Goal: Obtain resource: Download file/media

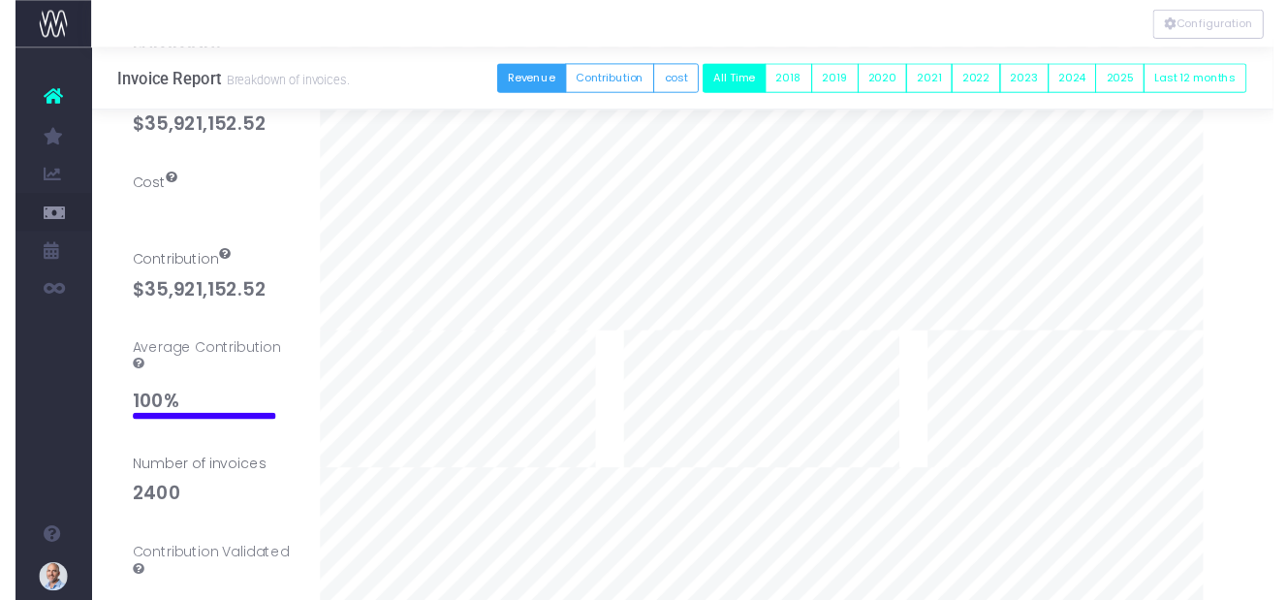
scroll to position [28, 0]
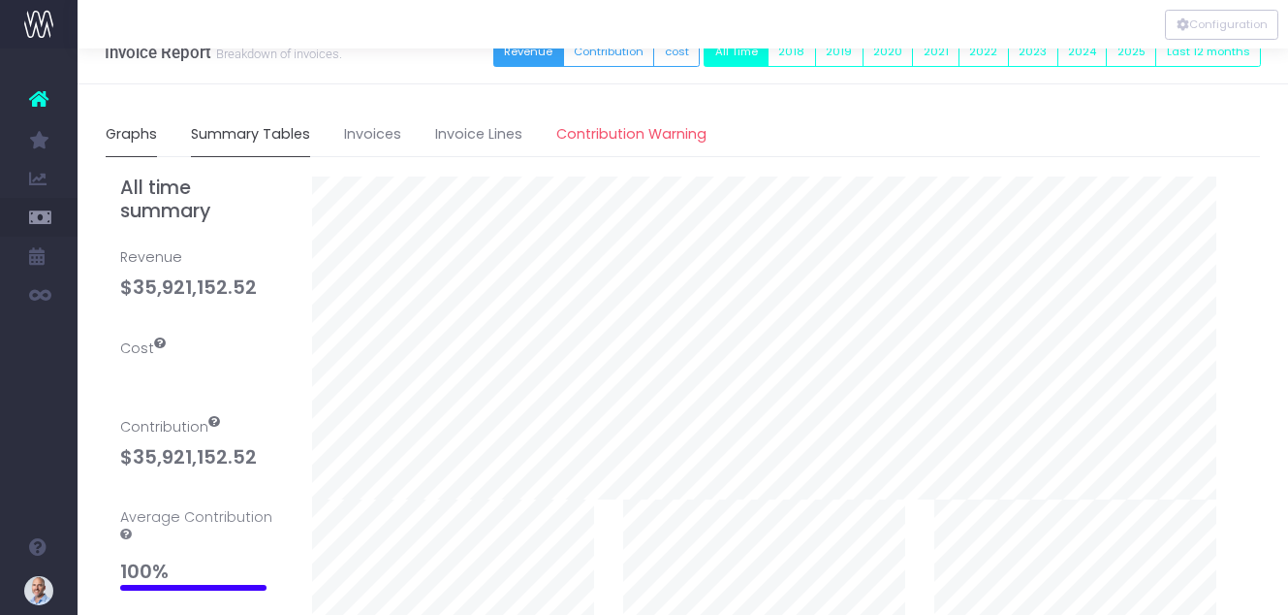
click at [255, 141] on link "Summary Tables" at bounding box center [250, 134] width 119 height 45
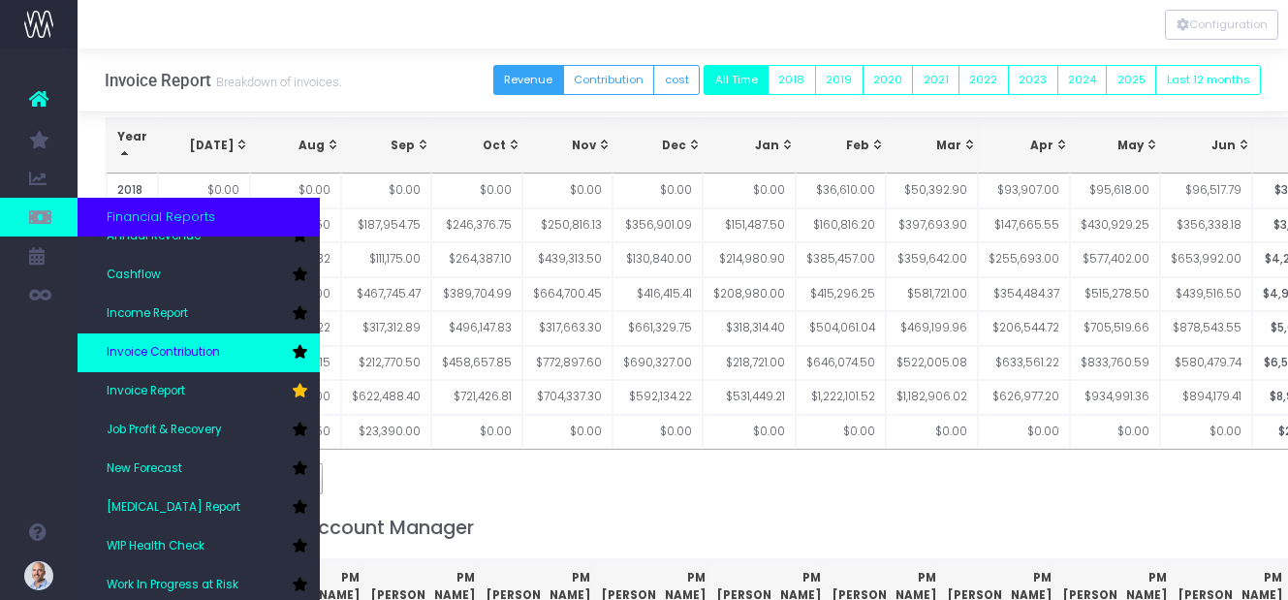
scroll to position [97, 0]
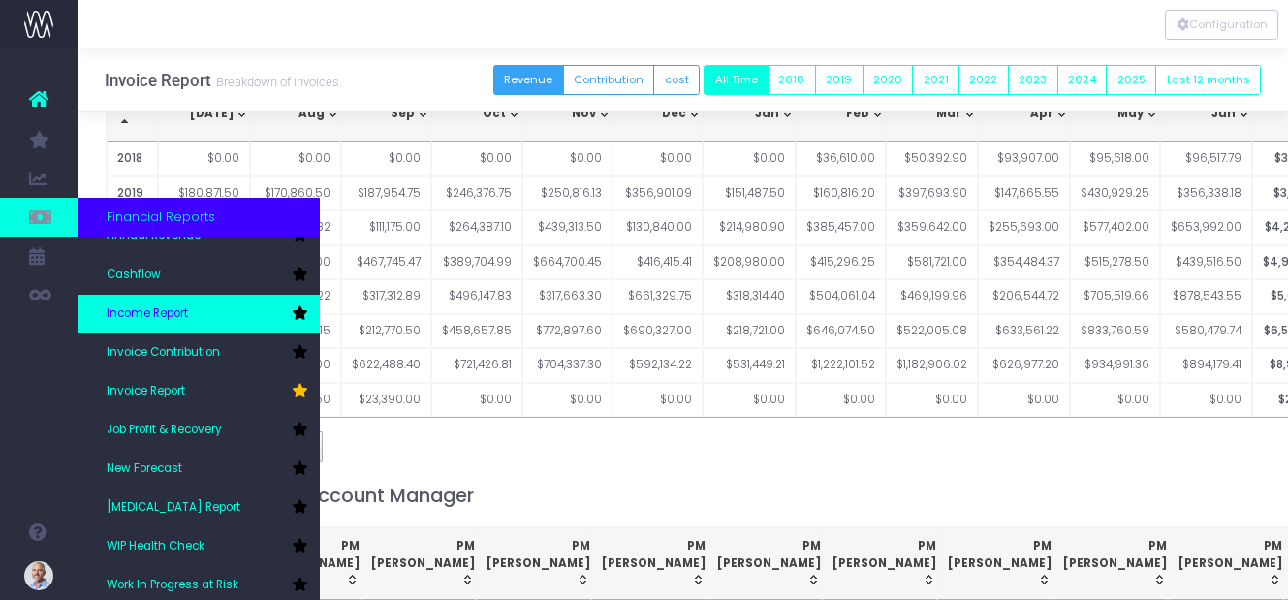
click at [175, 315] on span "Income Report" at bounding box center [147, 313] width 81 height 17
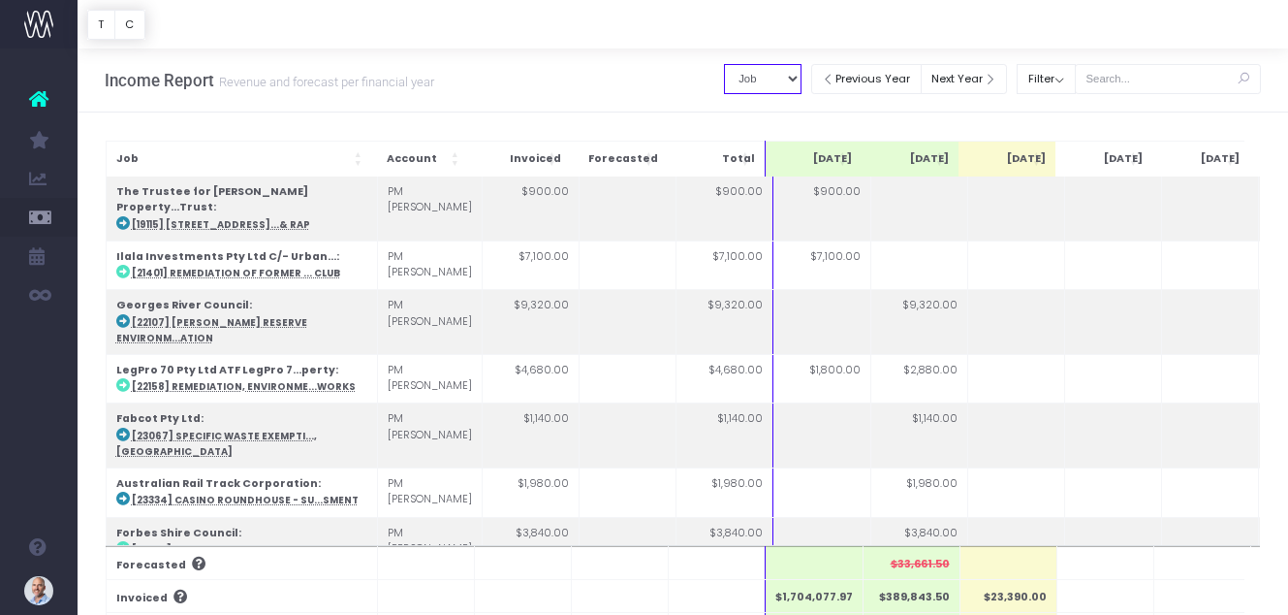
click at [784, 79] on select "Summary by Job Client Job Lead Job Type Branch" at bounding box center [763, 79] width 78 height 30
select select "companyName"
click at [724, 64] on select "Summary by Job Client Job Lead Job Type Branch" at bounding box center [763, 79] width 78 height 30
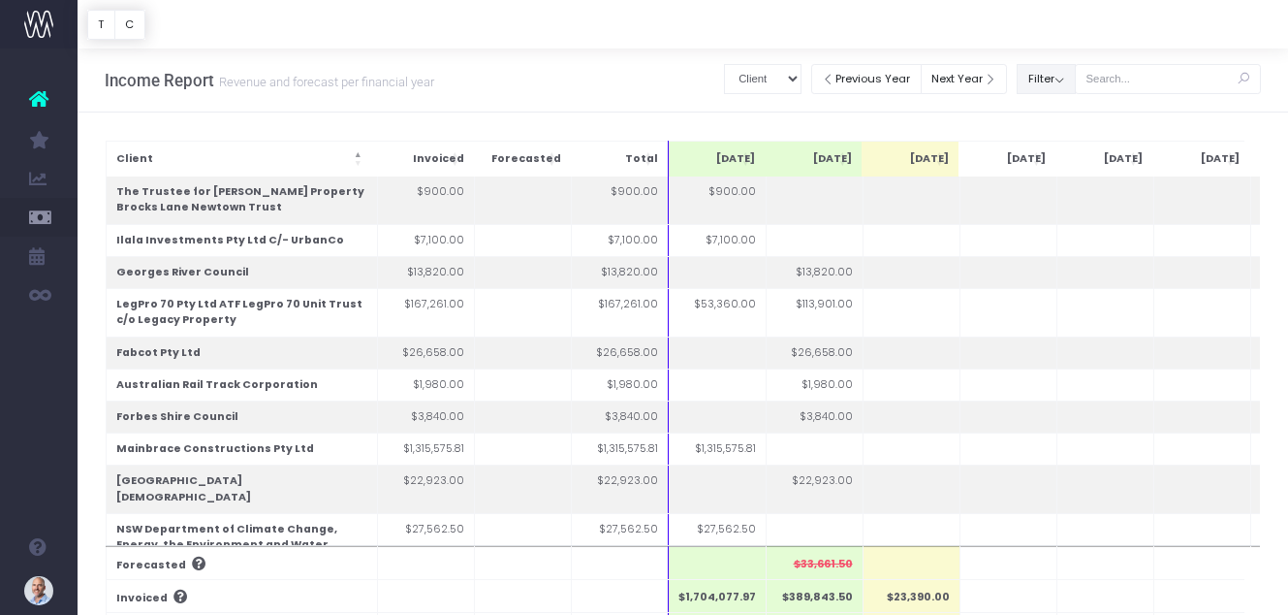
click at [1049, 84] on button "Filter" at bounding box center [1046, 79] width 59 height 30
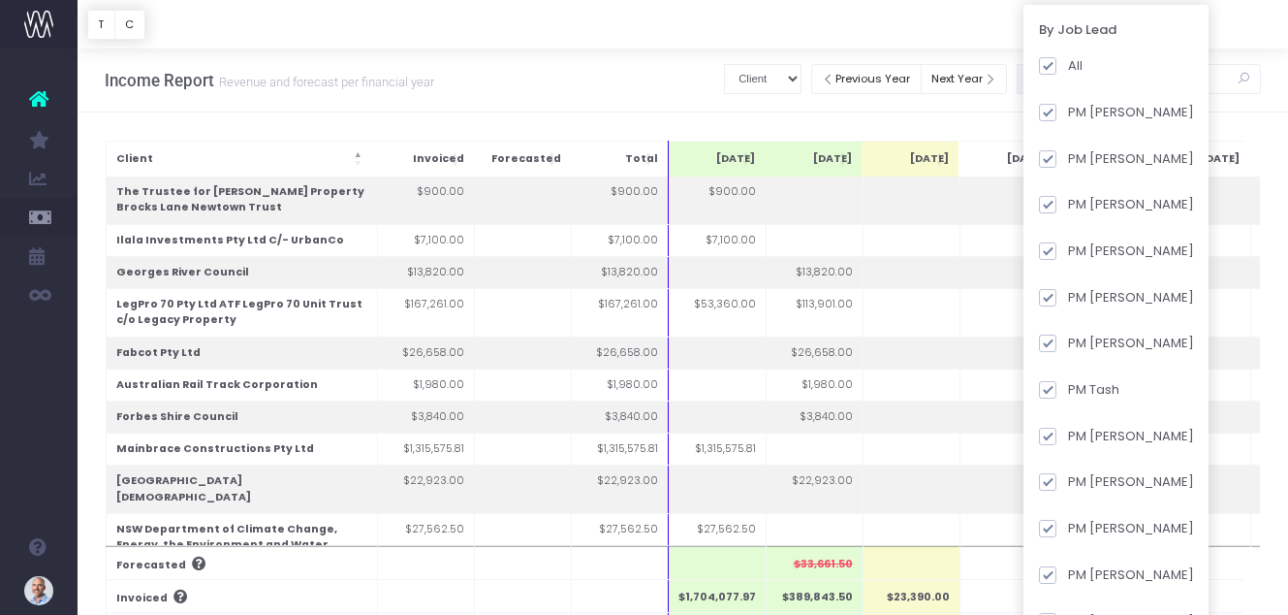
click at [955, 27] on div at bounding box center [683, 24] width 1211 height 48
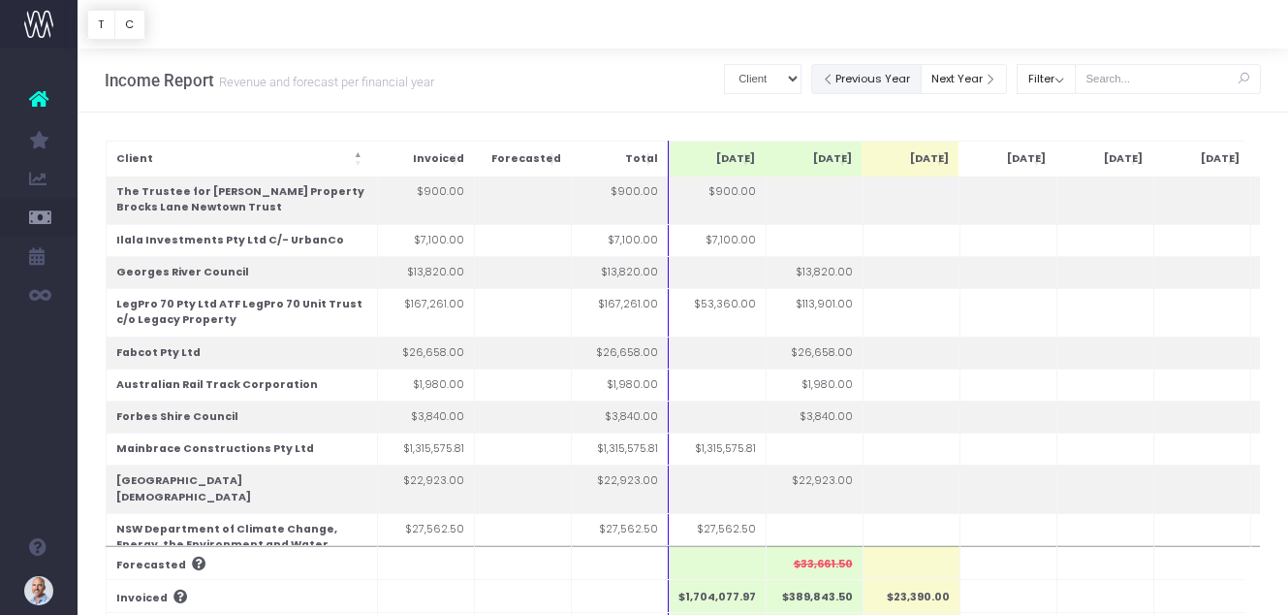
click at [864, 76] on button "Previous Year" at bounding box center [866, 79] width 110 height 30
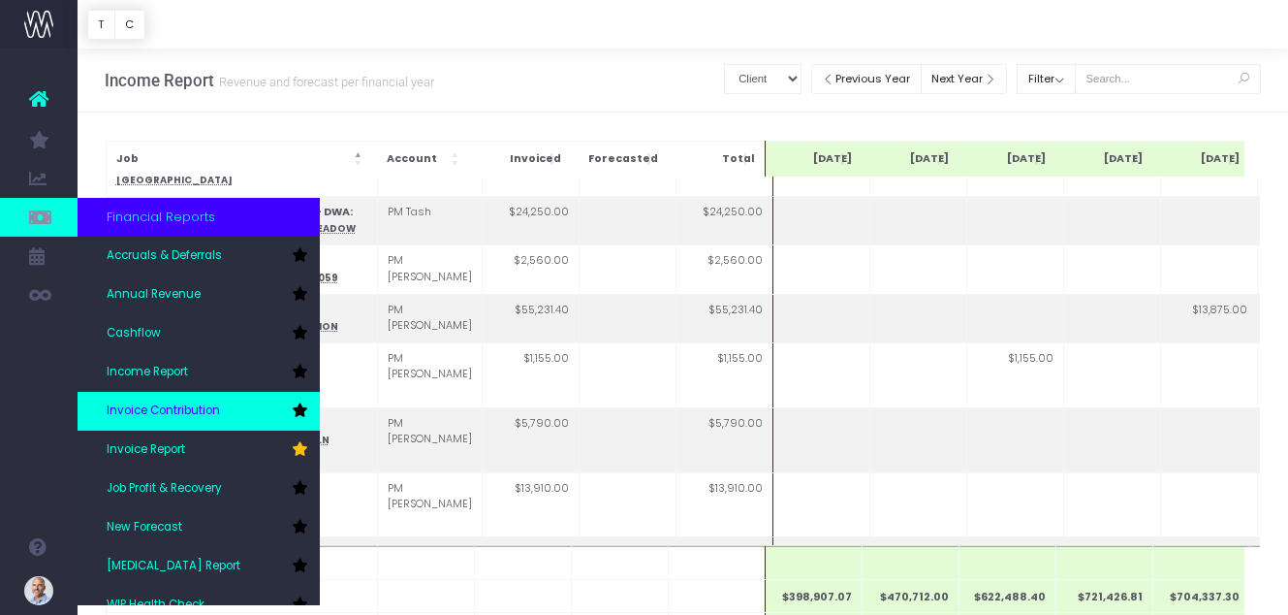
click at [190, 404] on span "Invoice Contribution" at bounding box center [163, 410] width 113 height 17
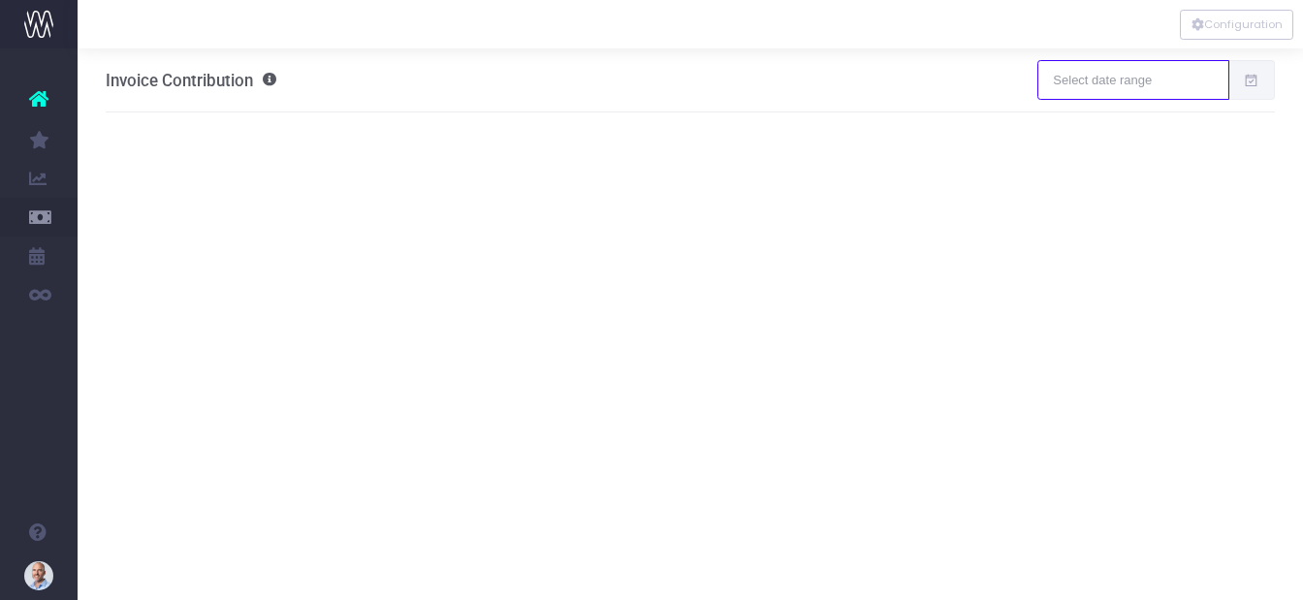
click at [1156, 80] on input "text" at bounding box center [1132, 79] width 191 height 39
type input "08-04-2025"
type input "09-02-2025"
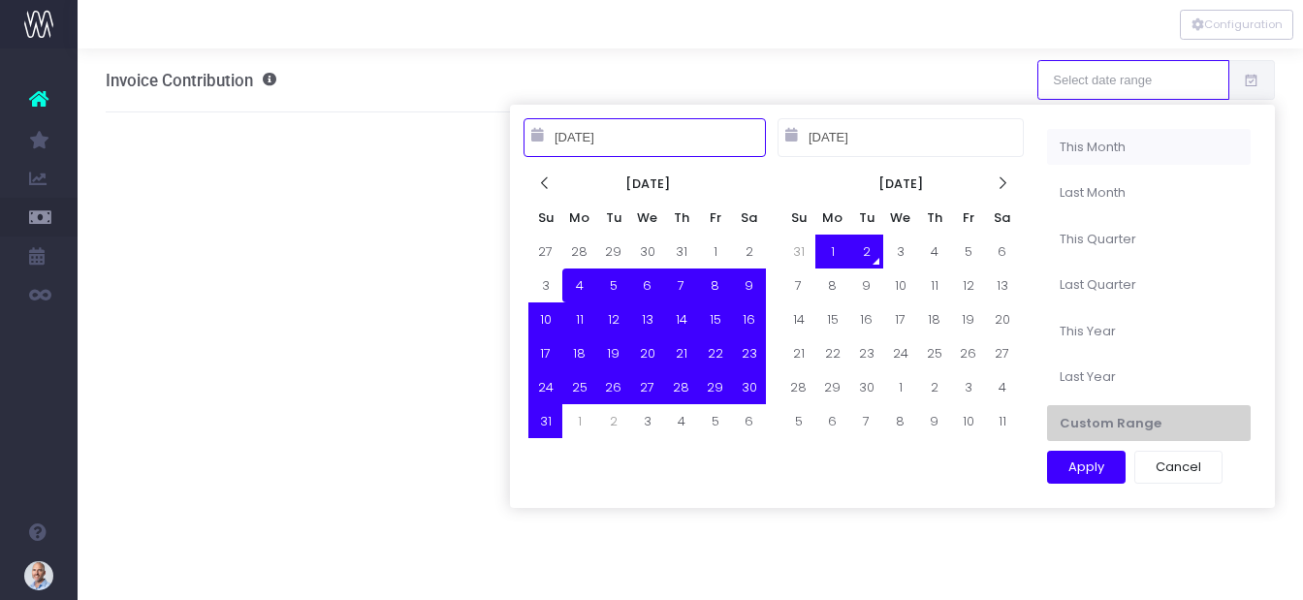
type input "09-01-2025"
type input "09-30-2025"
type input "08-04-2025"
type input "09-02-2025"
type input "08-01-2025"
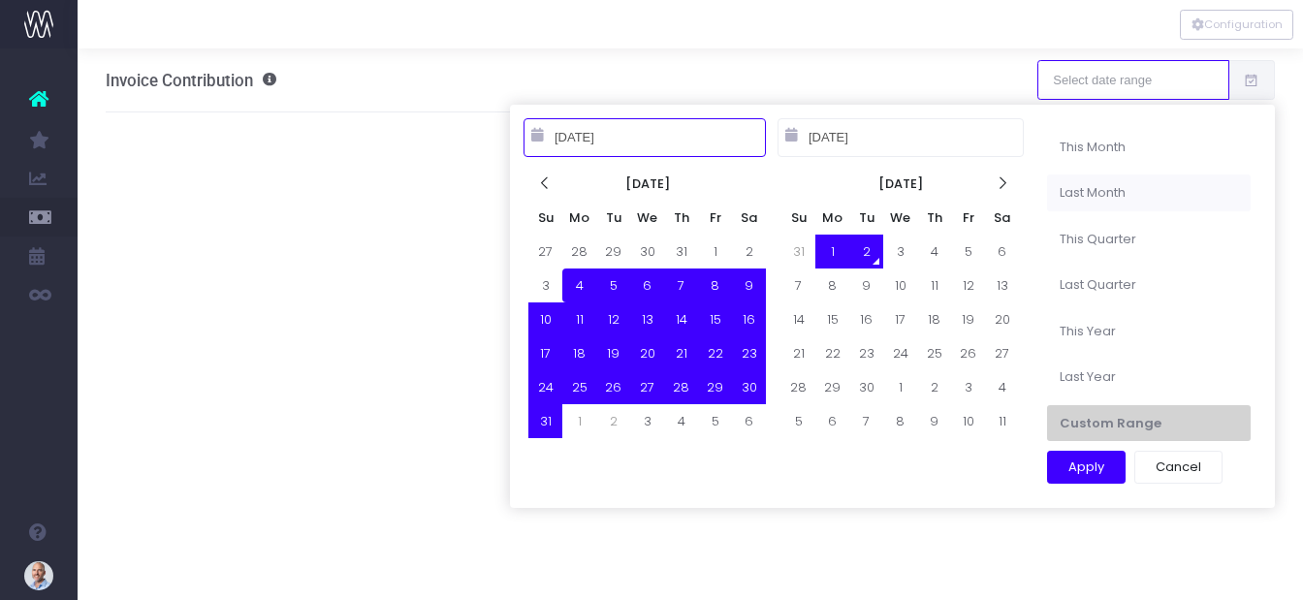
type input "08-31-2025"
type input "[DATE]"
type input "09-02-2025"
type input "07-01-2025"
type input "09-30-2025"
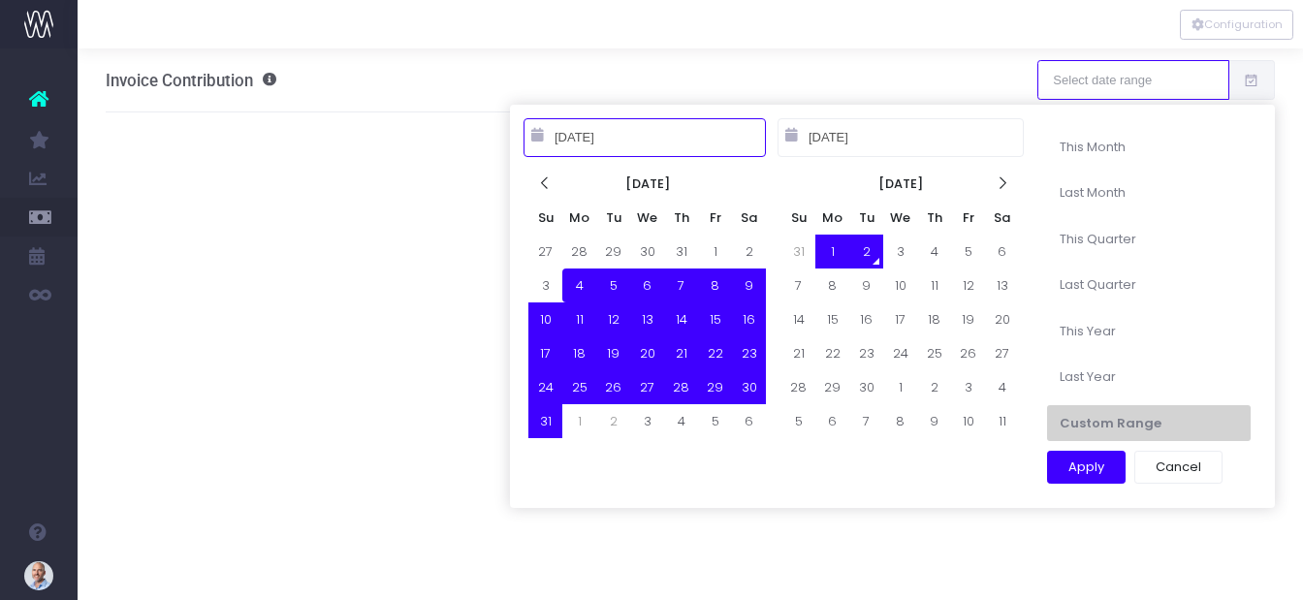
type input "[DATE]"
type input "09-02-2025"
click at [566, 142] on input "[DATE]" at bounding box center [644, 137] width 242 height 39
drag, startPoint x: 628, startPoint y: 142, endPoint x: 617, endPoint y: 142, distance: 10.7
click at [617, 142] on input "[DATE]" at bounding box center [644, 137] width 242 height 39
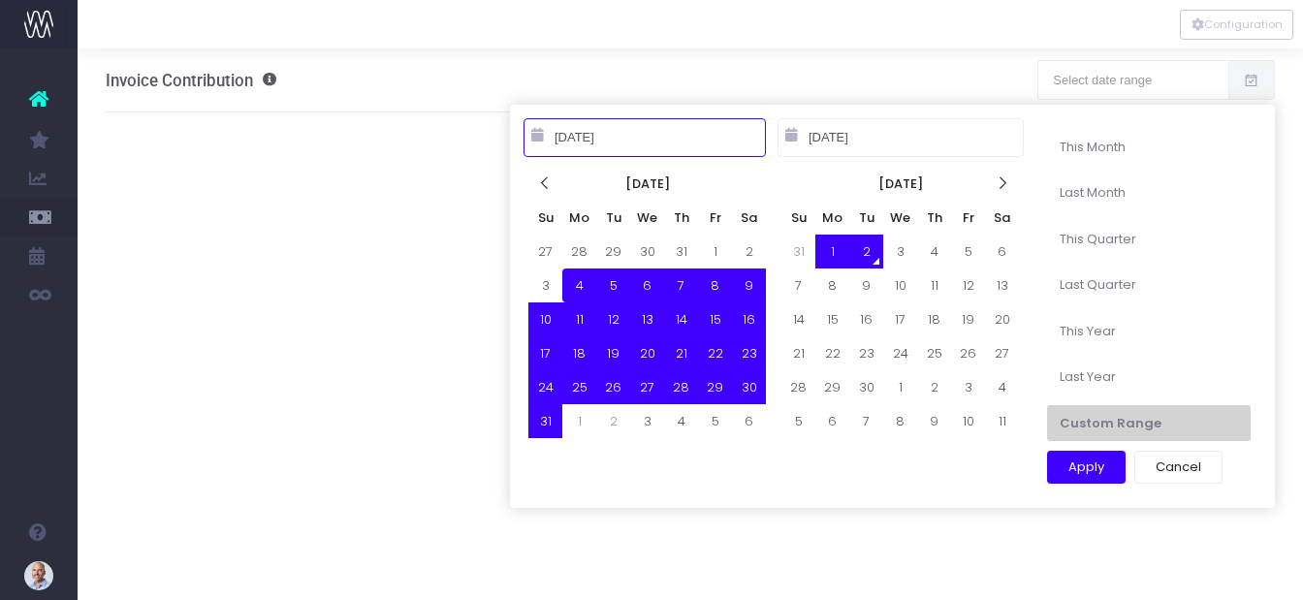
click at [533, 133] on icon at bounding box center [537, 135] width 13 height 14
click at [544, 189] on icon at bounding box center [545, 183] width 16 height 16
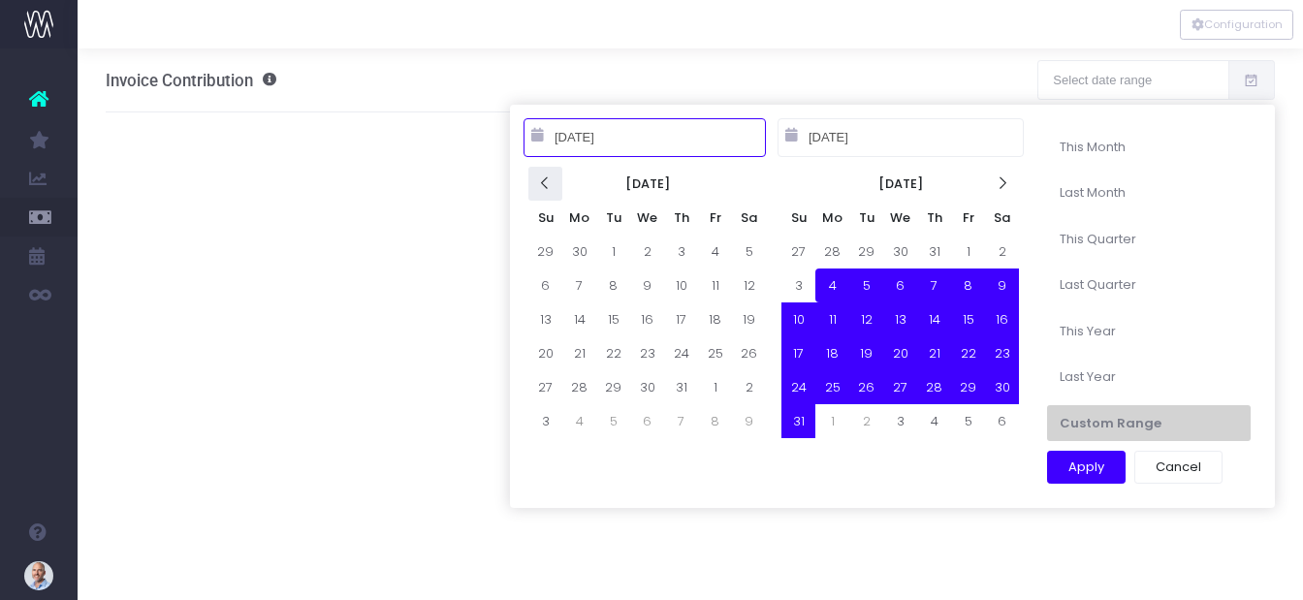
click at [550, 189] on icon at bounding box center [545, 183] width 16 height 16
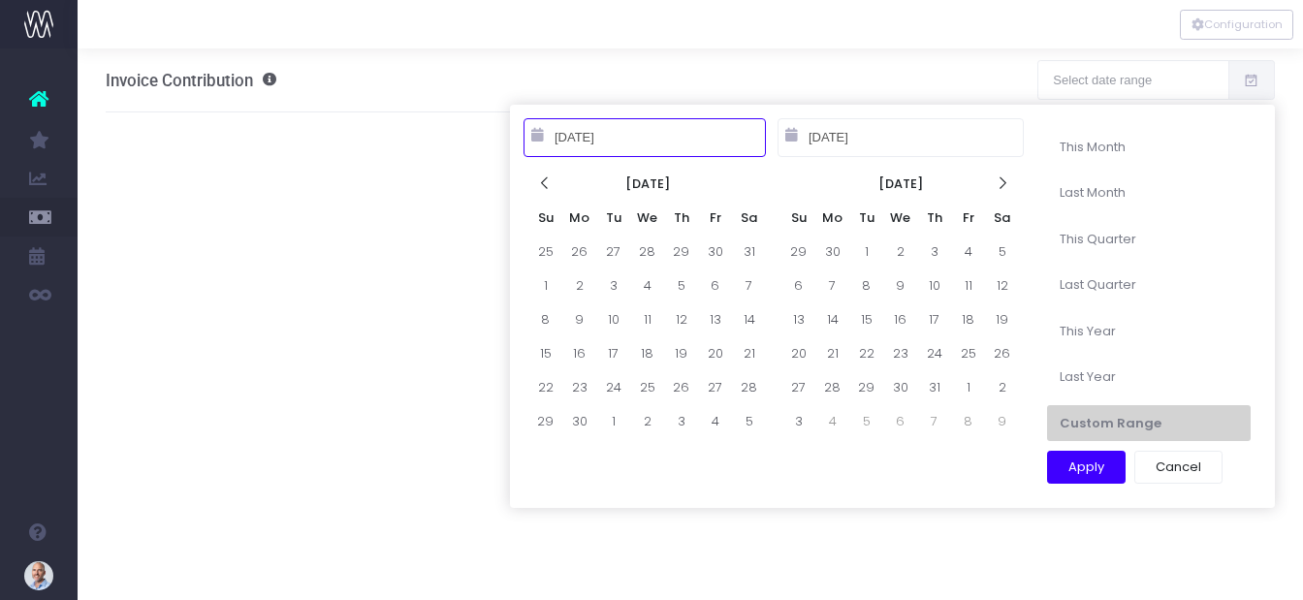
click at [550, 189] on icon at bounding box center [545, 183] width 16 height 16
click at [551, 189] on icon at bounding box center [545, 183] width 16 height 16
click at [552, 193] on th at bounding box center [545, 184] width 34 height 34
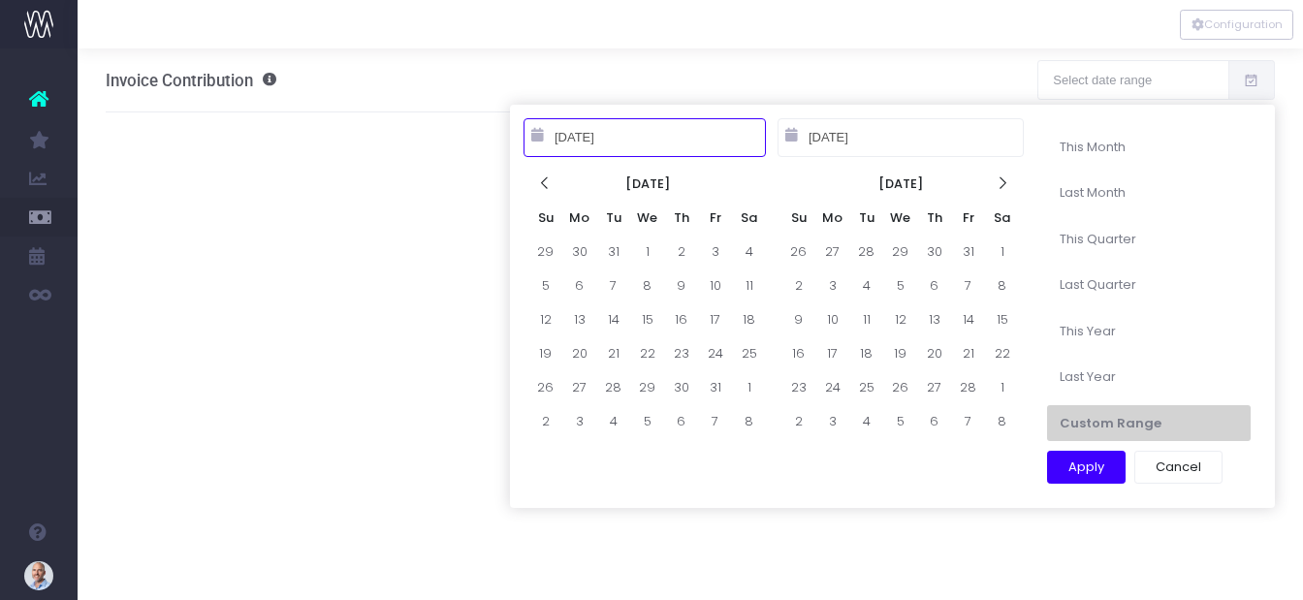
click at [552, 193] on th at bounding box center [545, 184] width 34 height 34
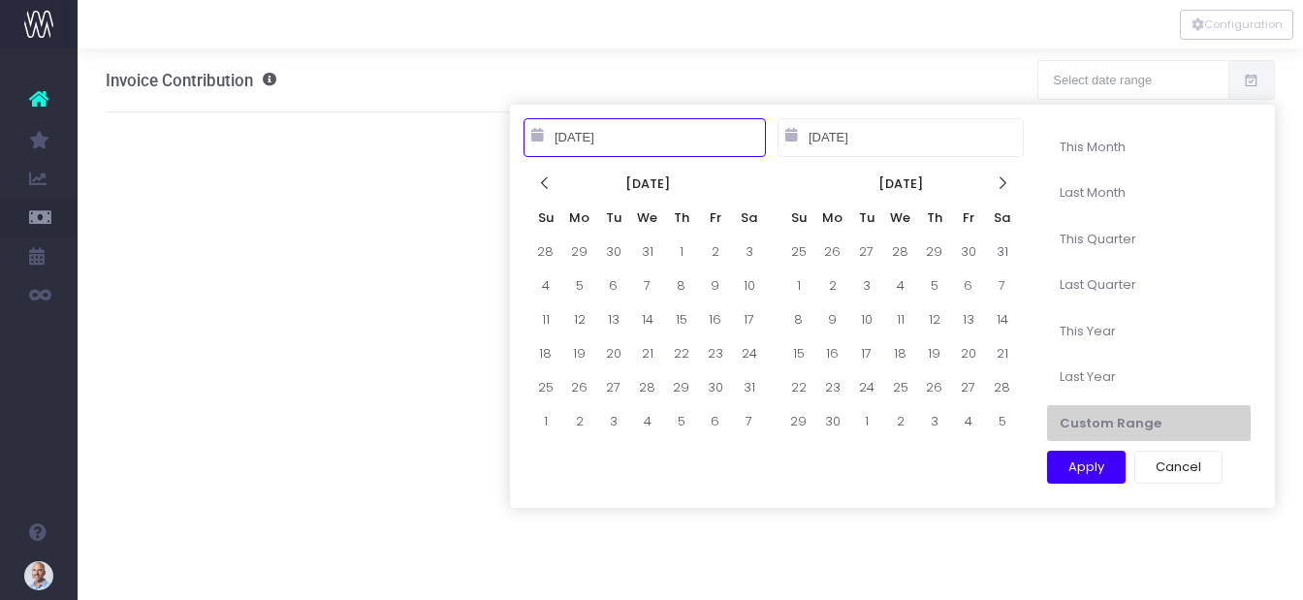
click at [552, 193] on th at bounding box center [545, 184] width 34 height 34
type input "07-01-2024"
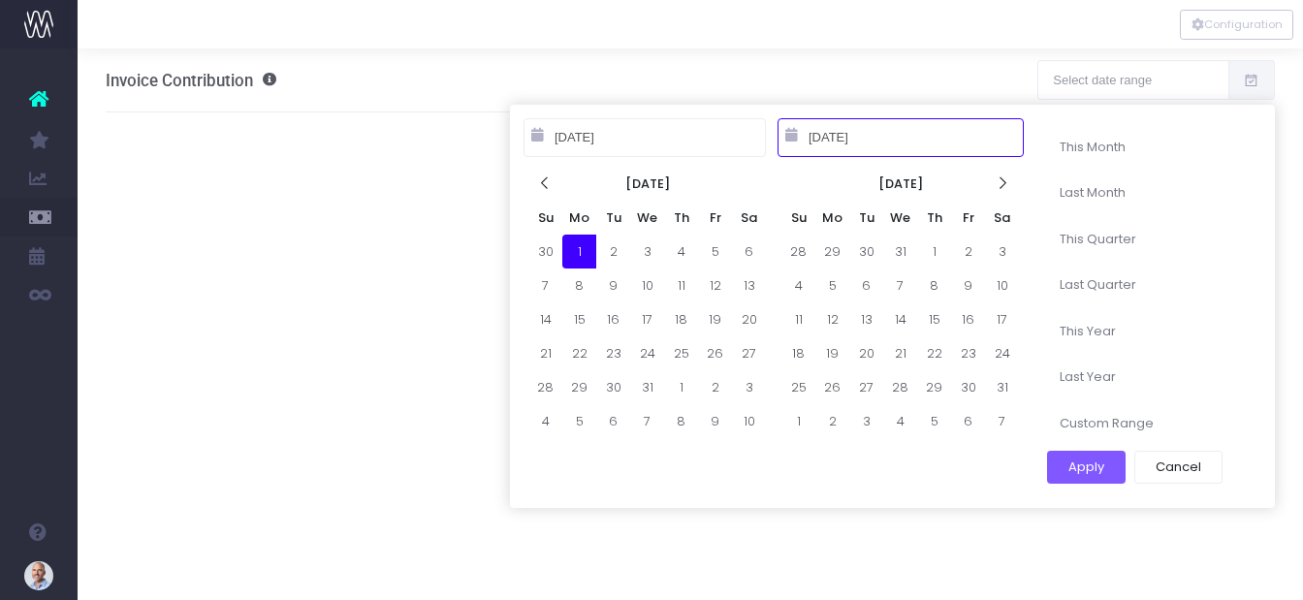
type input "07-03-2024"
click at [883, 135] on input "07-03-2024" at bounding box center [900, 137] width 246 height 39
click at [795, 138] on div "07-03-2024" at bounding box center [900, 137] width 246 height 39
click at [794, 138] on icon at bounding box center [791, 135] width 13 height 14
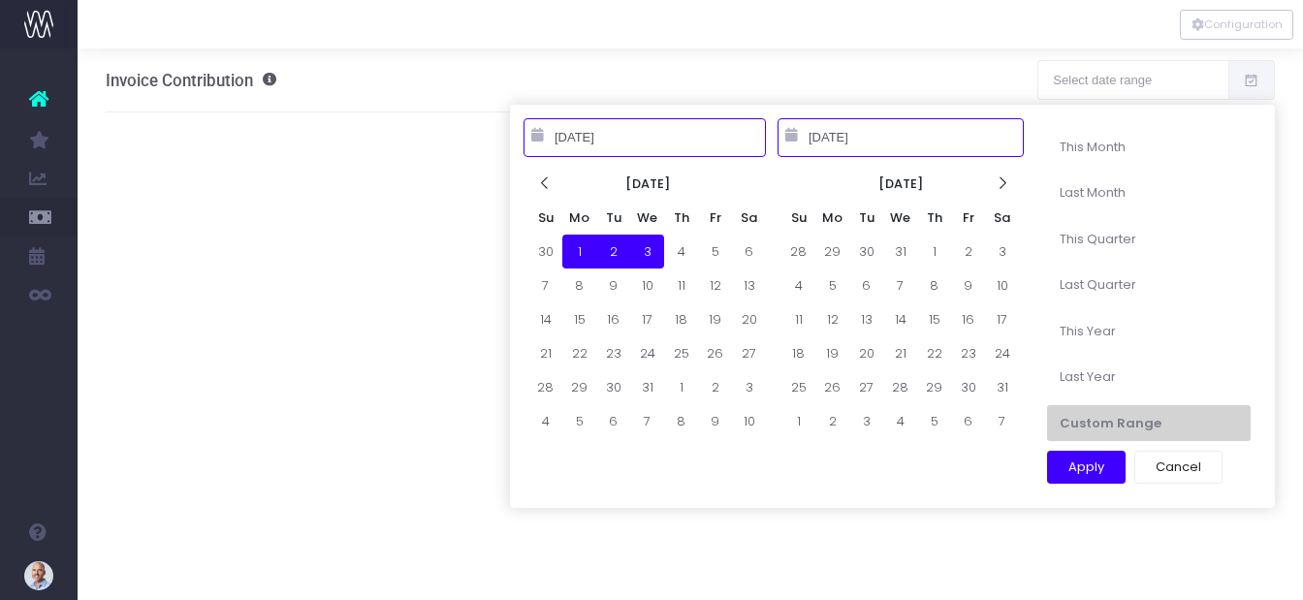
click at [901, 141] on input "07-03-2024" at bounding box center [900, 137] width 246 height 39
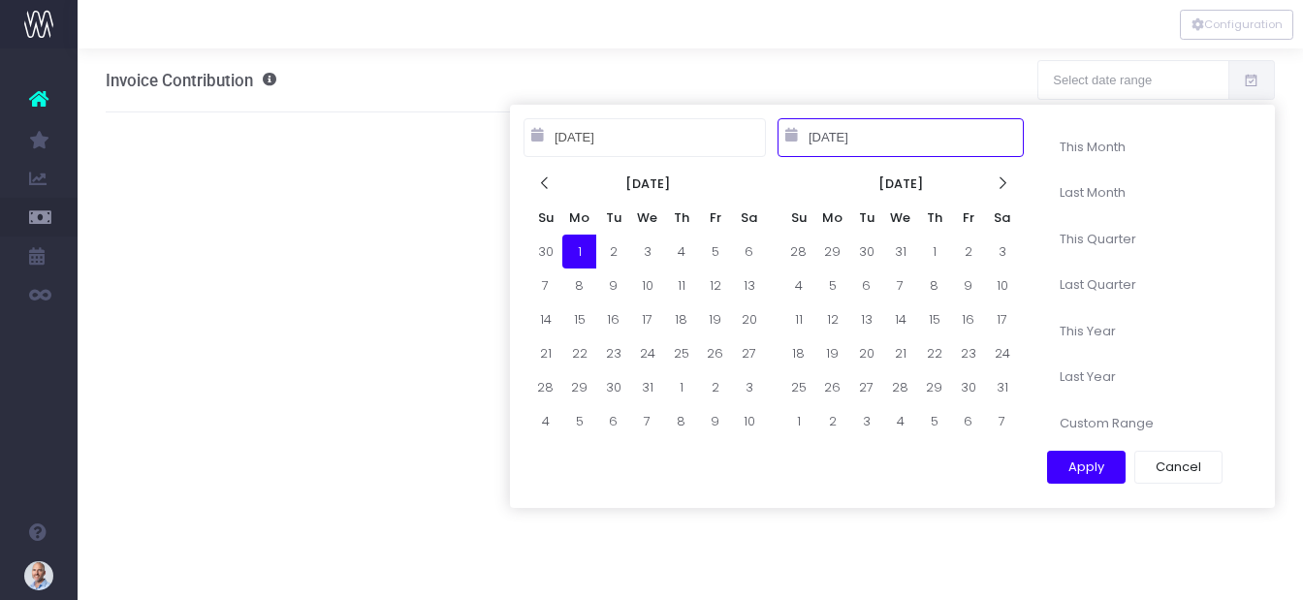
drag, startPoint x: 877, startPoint y: 136, endPoint x: 813, endPoint y: 134, distance: 64.0
click at [813, 134] on input "07-03-2024" at bounding box center [900, 137] width 246 height 39
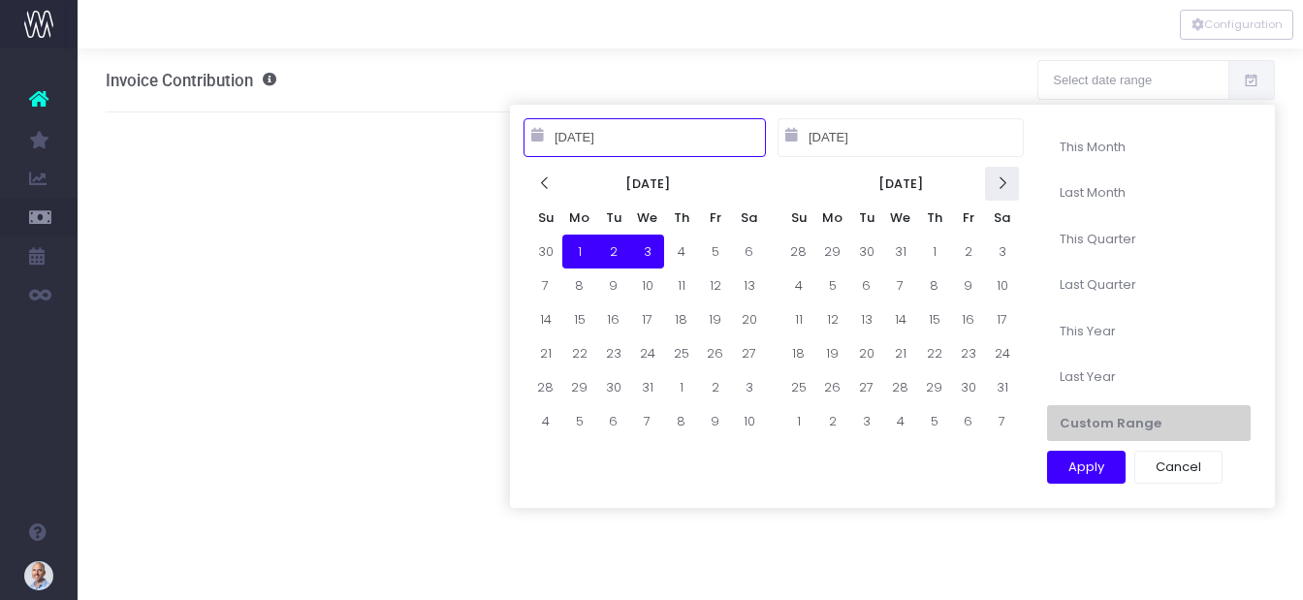
click at [1001, 183] on icon at bounding box center [1001, 183] width 16 height 16
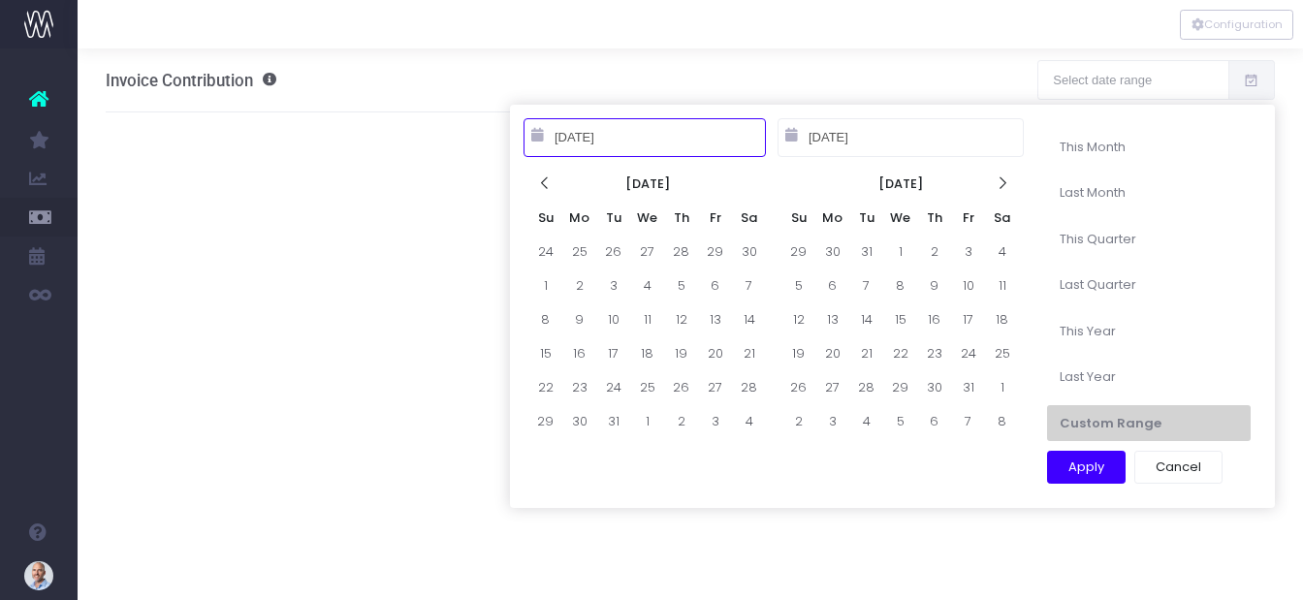
click at [1001, 183] on icon at bounding box center [1001, 183] width 16 height 16
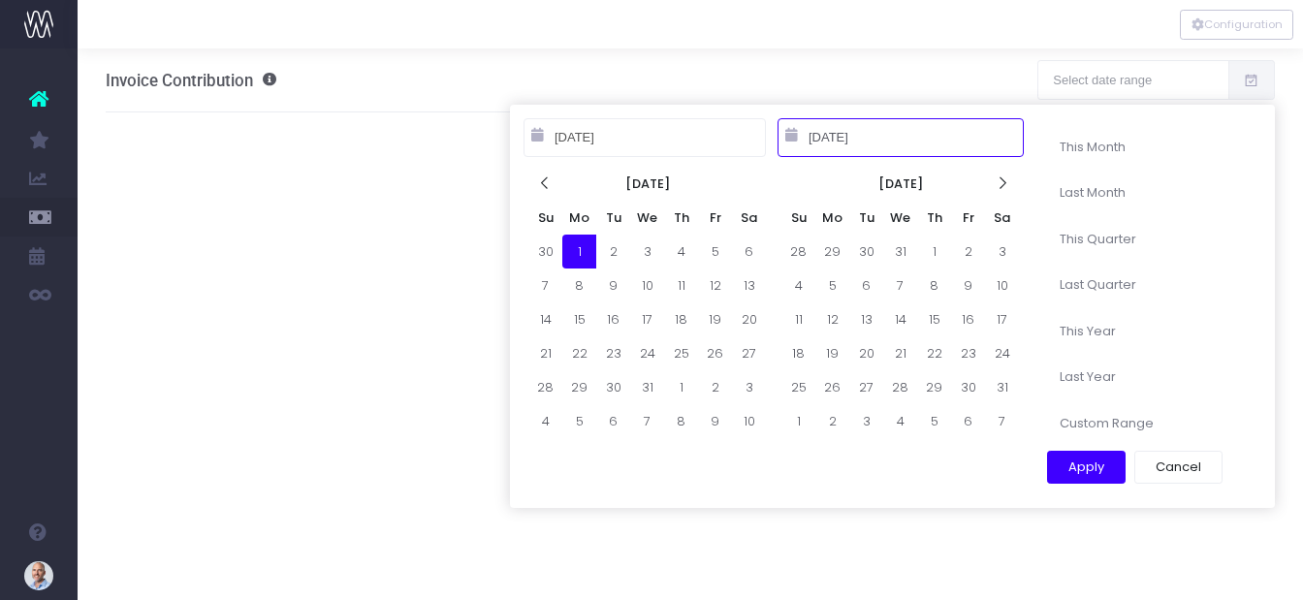
click at [868, 137] on input "07-03-2024" at bounding box center [900, 137] width 246 height 39
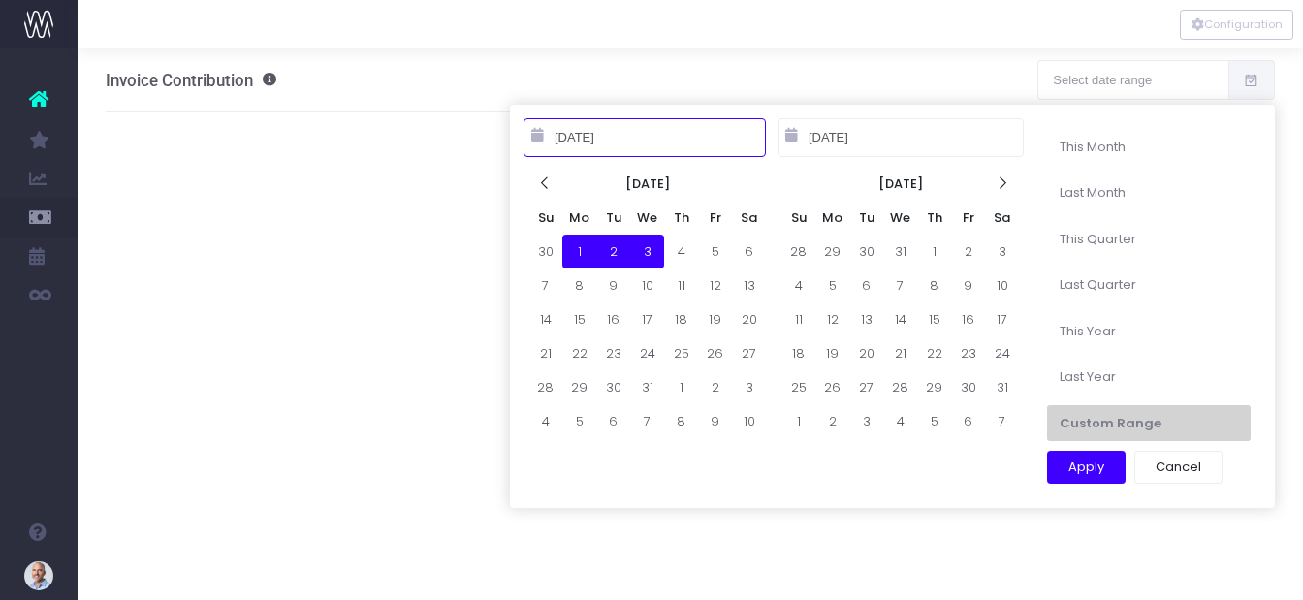
click at [1010, 185] on icon at bounding box center [1001, 183] width 16 height 16
click at [1007, 184] on icon at bounding box center [1001, 183] width 16 height 16
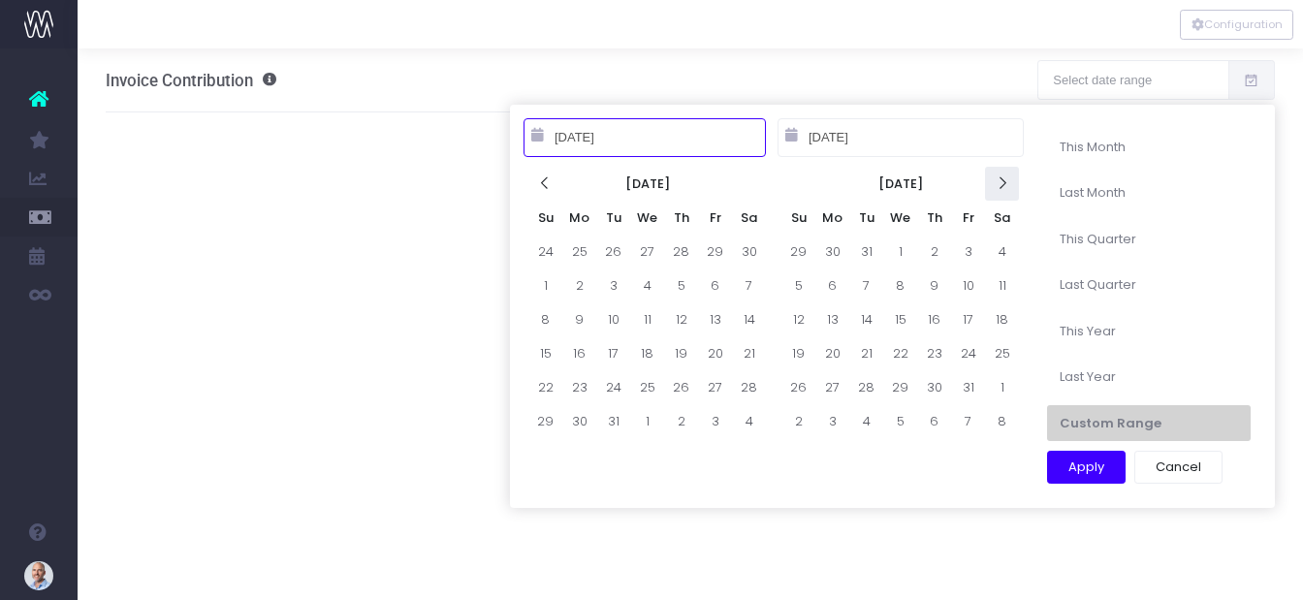
click at [1006, 184] on icon at bounding box center [1001, 183] width 16 height 16
click at [1007, 184] on icon at bounding box center [1001, 183] width 16 height 16
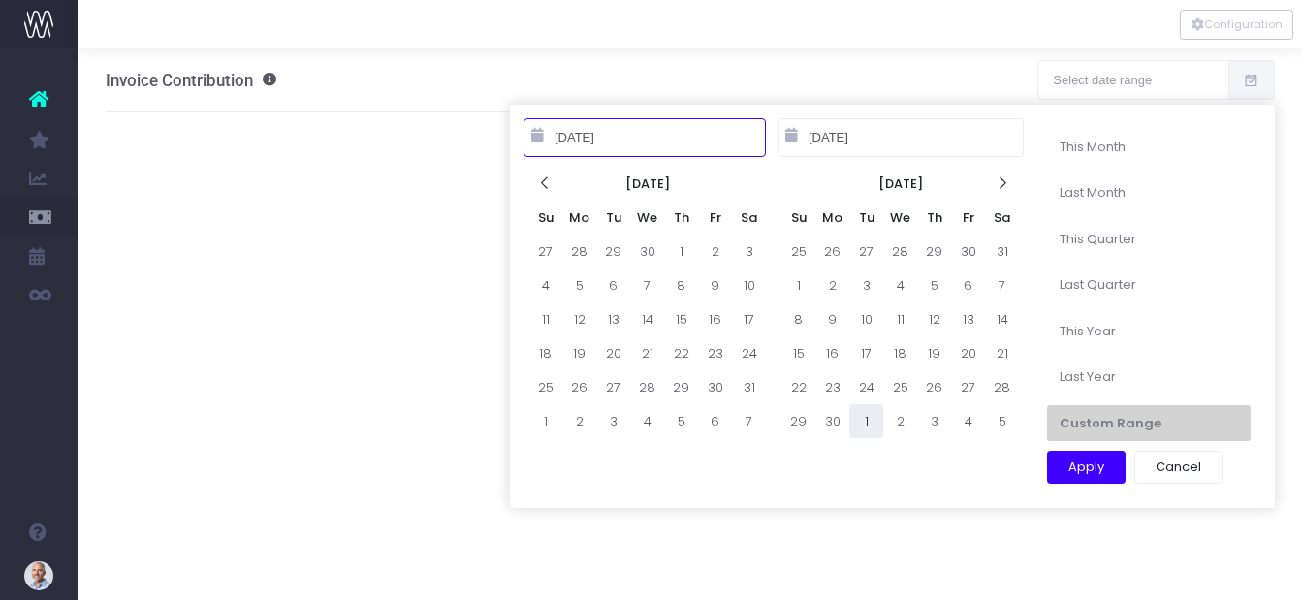
type input "06-30-2025"
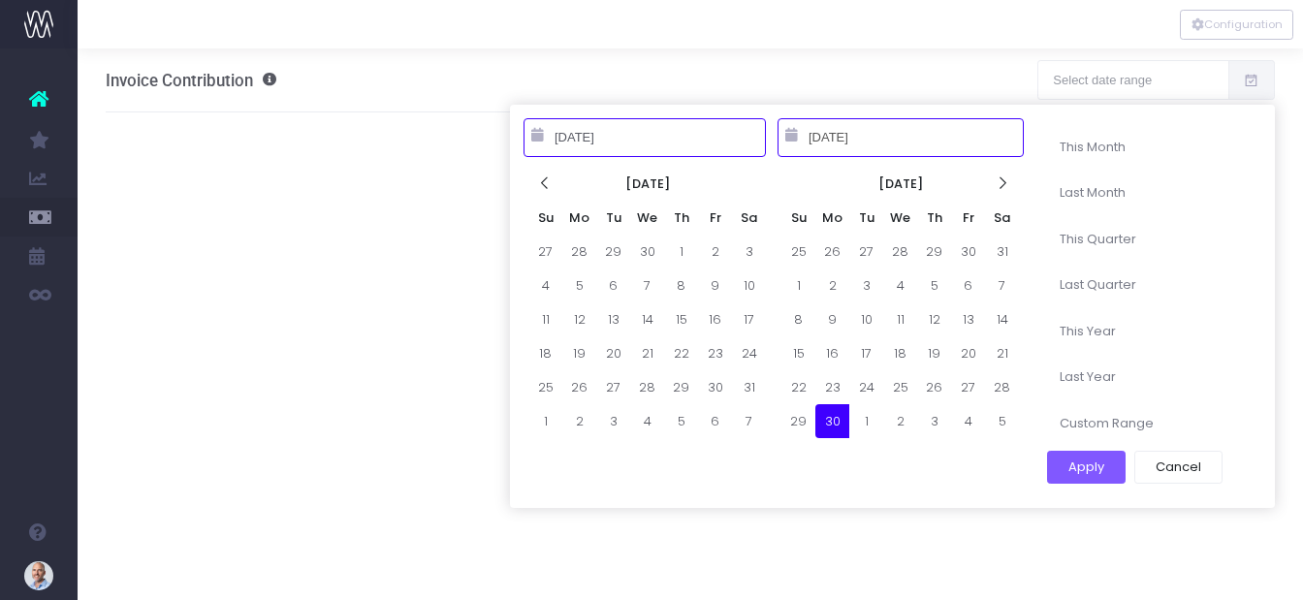
click at [588, 142] on input "06-30-2025" at bounding box center [644, 137] width 242 height 39
click at [562, 134] on input "06-30-2025" at bounding box center [644, 137] width 242 height 39
click at [583, 138] on input "07-30-2025" at bounding box center [644, 137] width 242 height 39
click at [584, 138] on input "07-30-2025" at bounding box center [644, 137] width 242 height 39
click at [580, 135] on input "07-30-2025" at bounding box center [644, 137] width 242 height 39
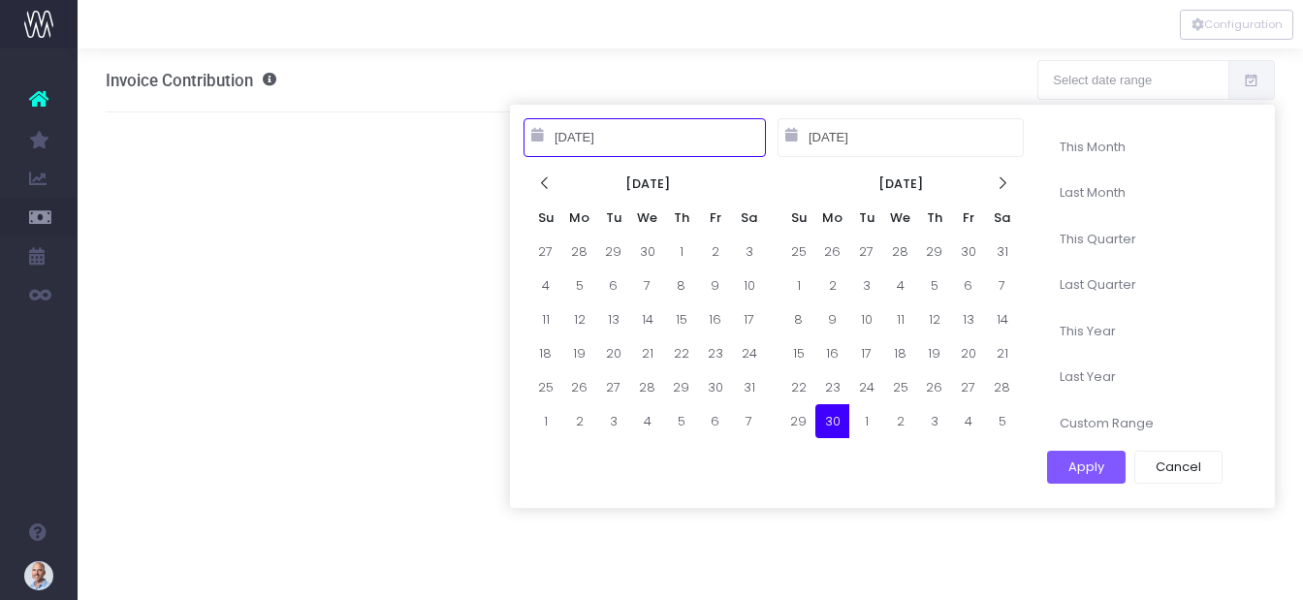
click at [580, 135] on input "07-30-2025" at bounding box center [644, 137] width 242 height 39
click at [579, 136] on input "07-30-2025" at bounding box center [644, 137] width 242 height 39
click at [618, 139] on input "07-01-2025" at bounding box center [644, 137] width 242 height 39
type input "07-01-2024"
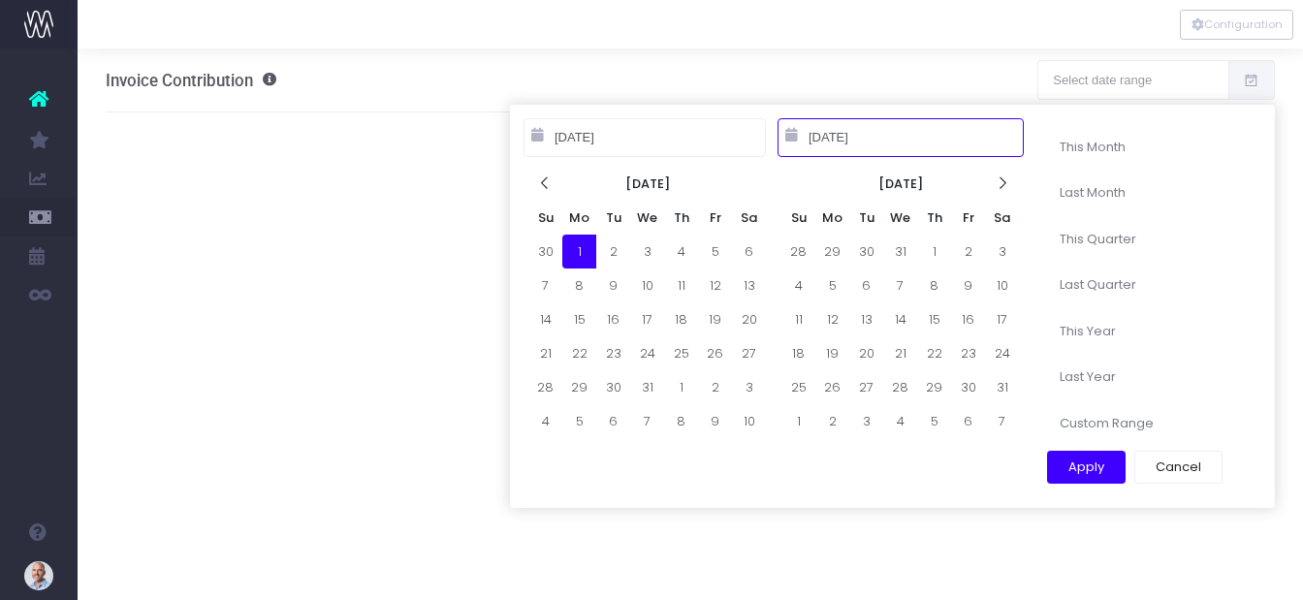
click at [916, 131] on input "06-30-2025" at bounding box center [900, 137] width 246 height 39
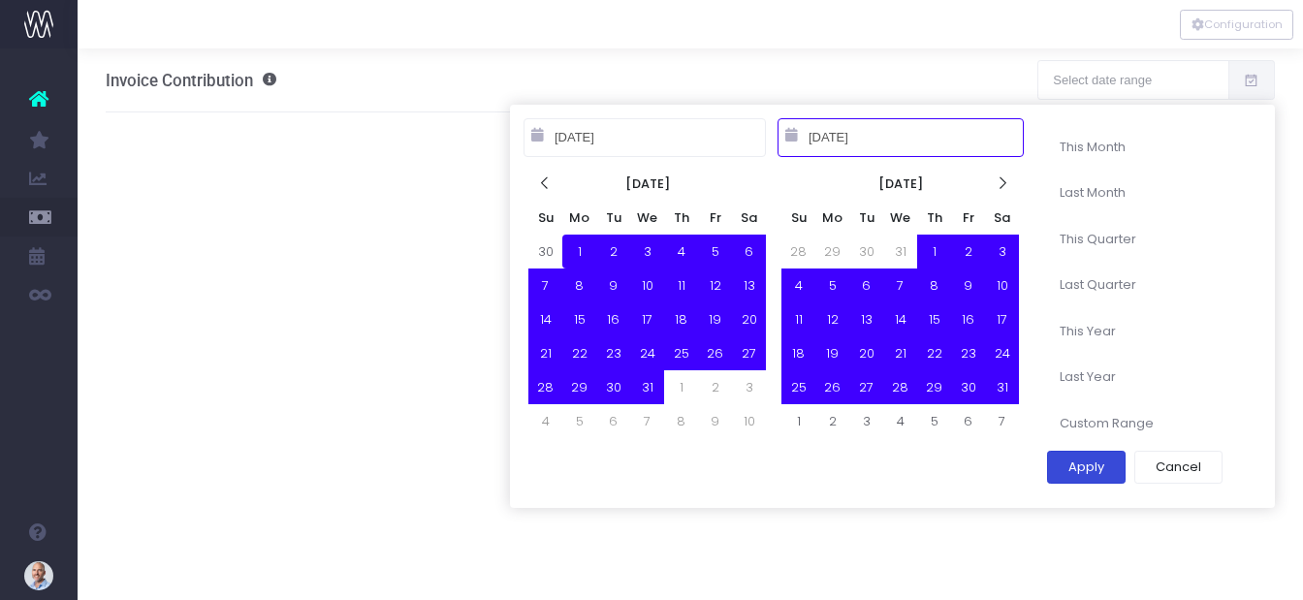
click at [1097, 463] on button "Apply" at bounding box center [1086, 467] width 79 height 33
type input "Jul 1st 24 – Jun 30th 25"
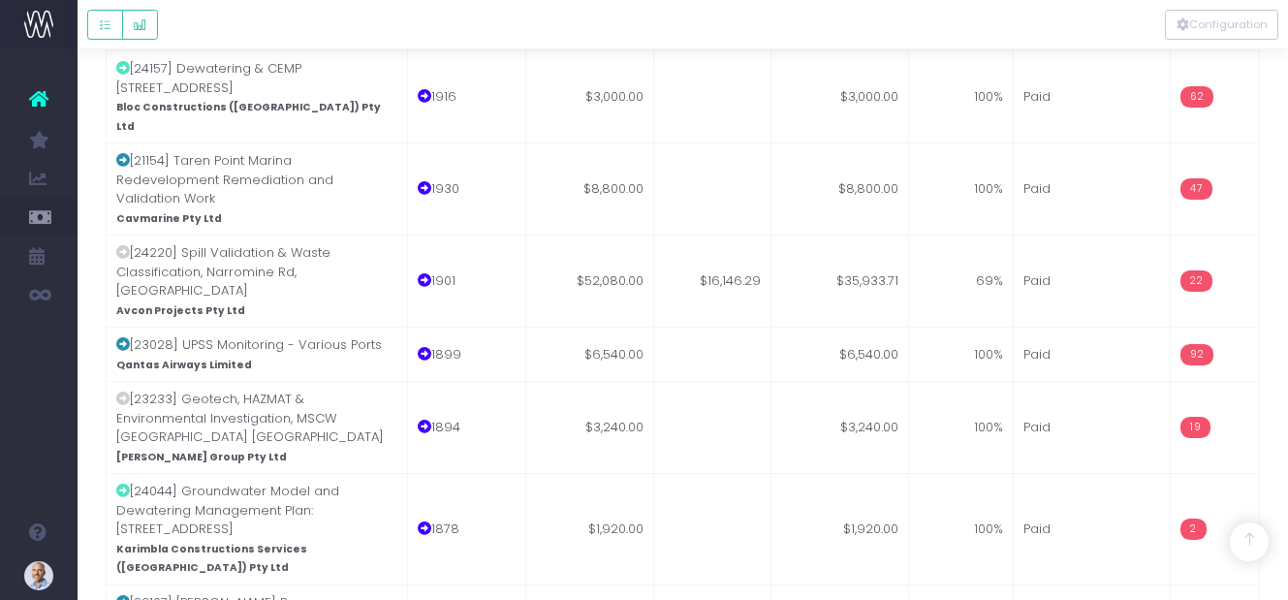
scroll to position [41093, 0]
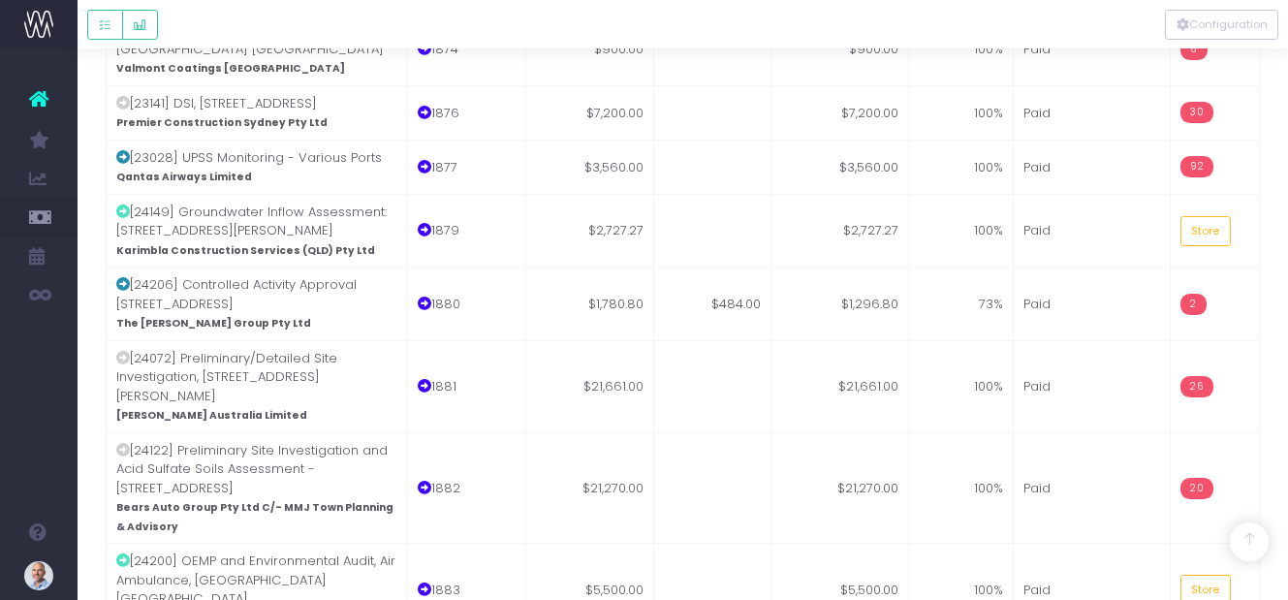
click at [144, 25] on icon "Default button group" at bounding box center [140, 25] width 14 height 0
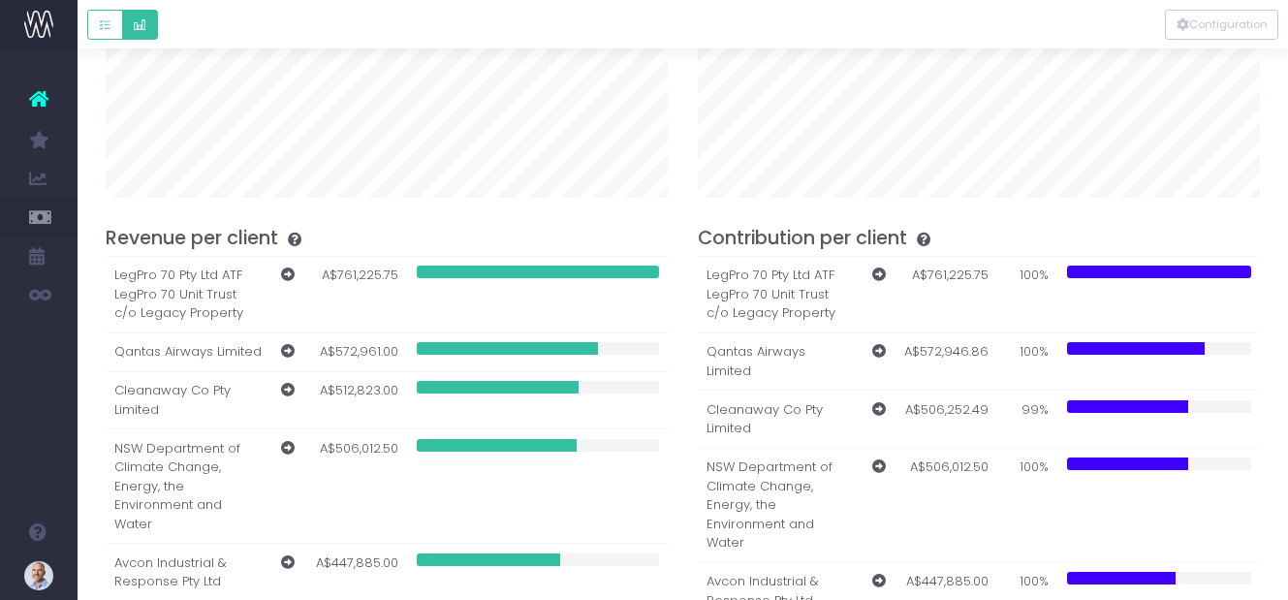
scroll to position [0, 0]
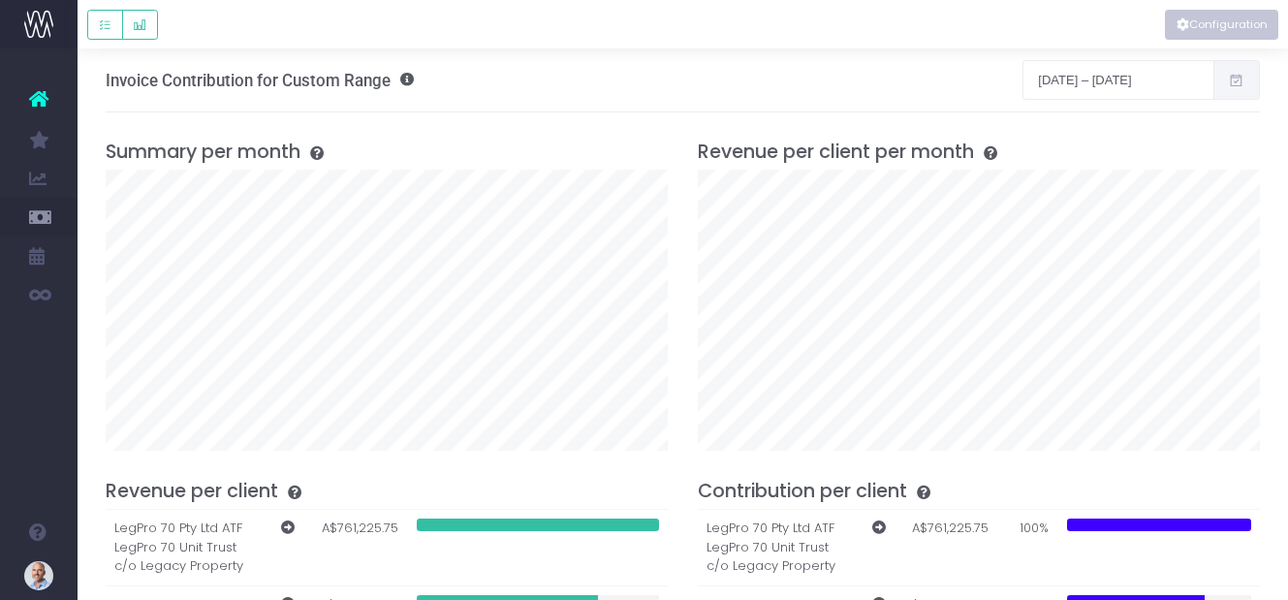
click at [1250, 32] on button "Configuration" at bounding box center [1221, 25] width 113 height 30
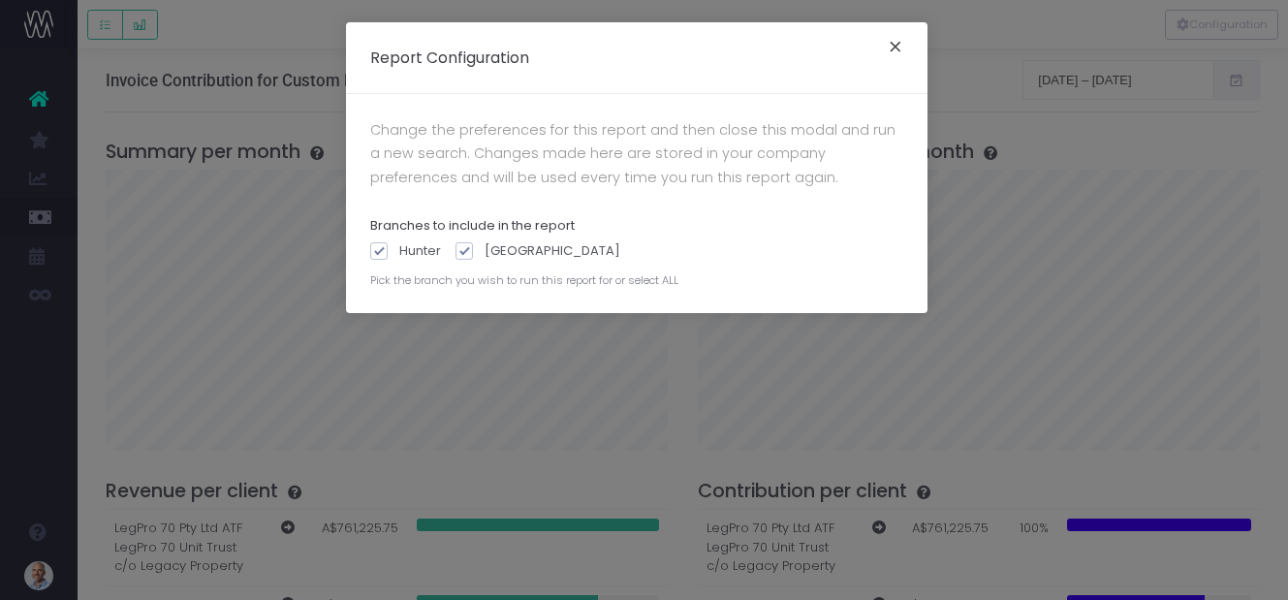
click at [896, 47] on button "×" at bounding box center [895, 49] width 41 height 31
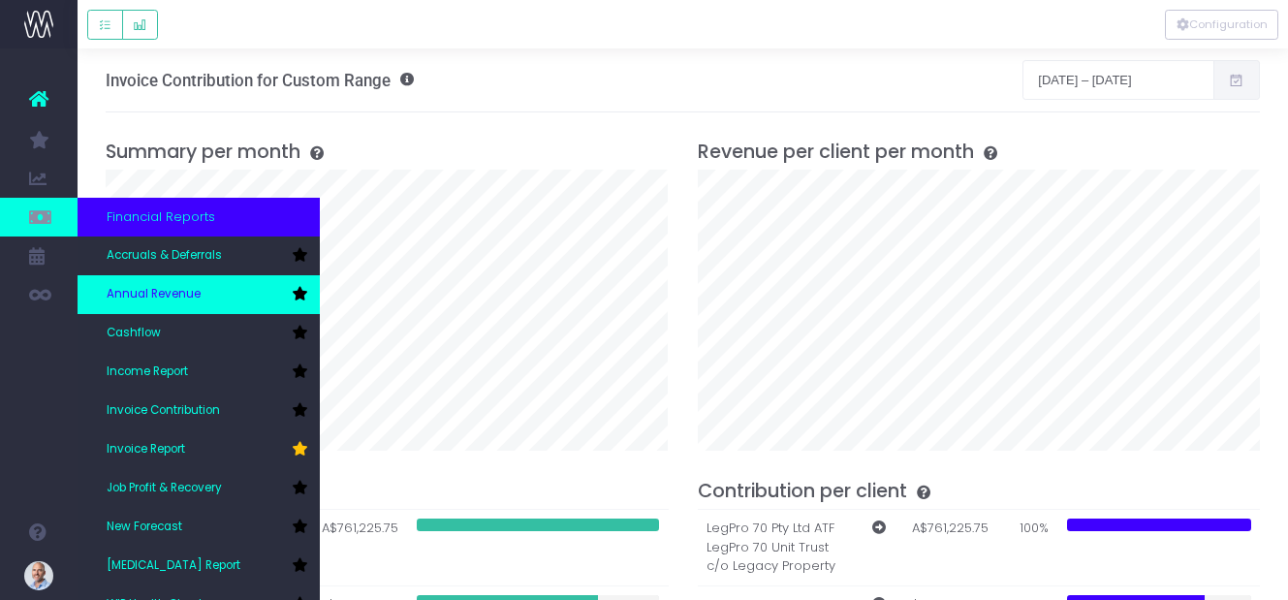
click at [190, 292] on span "Annual Revenue" at bounding box center [154, 294] width 94 height 17
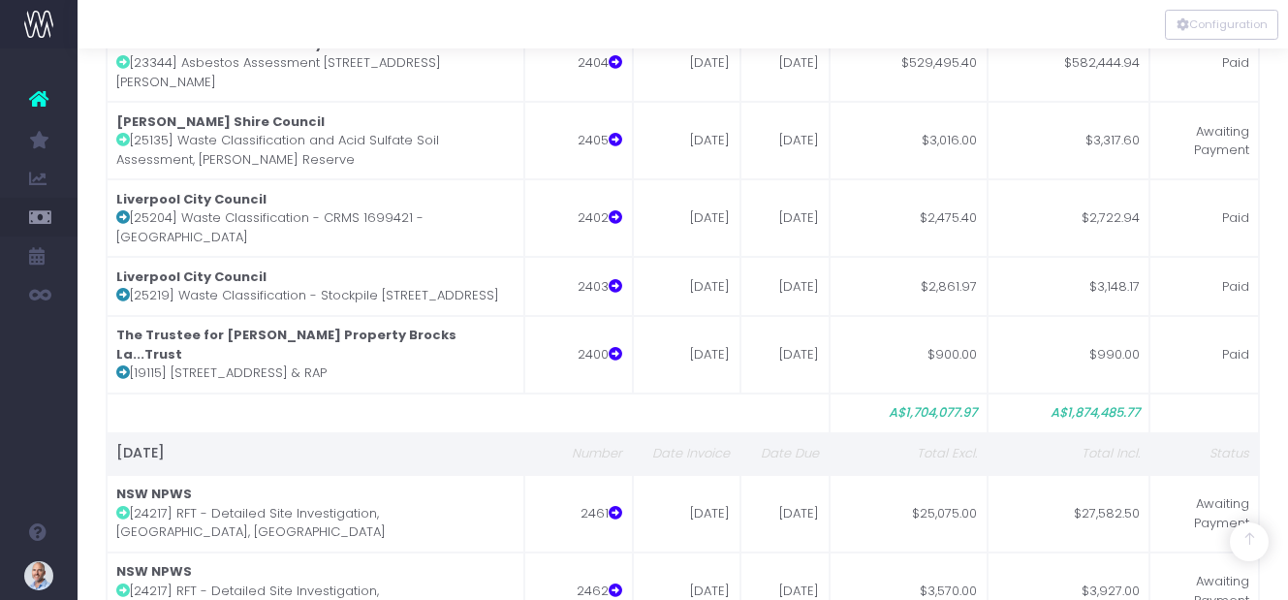
scroll to position [170447, 0]
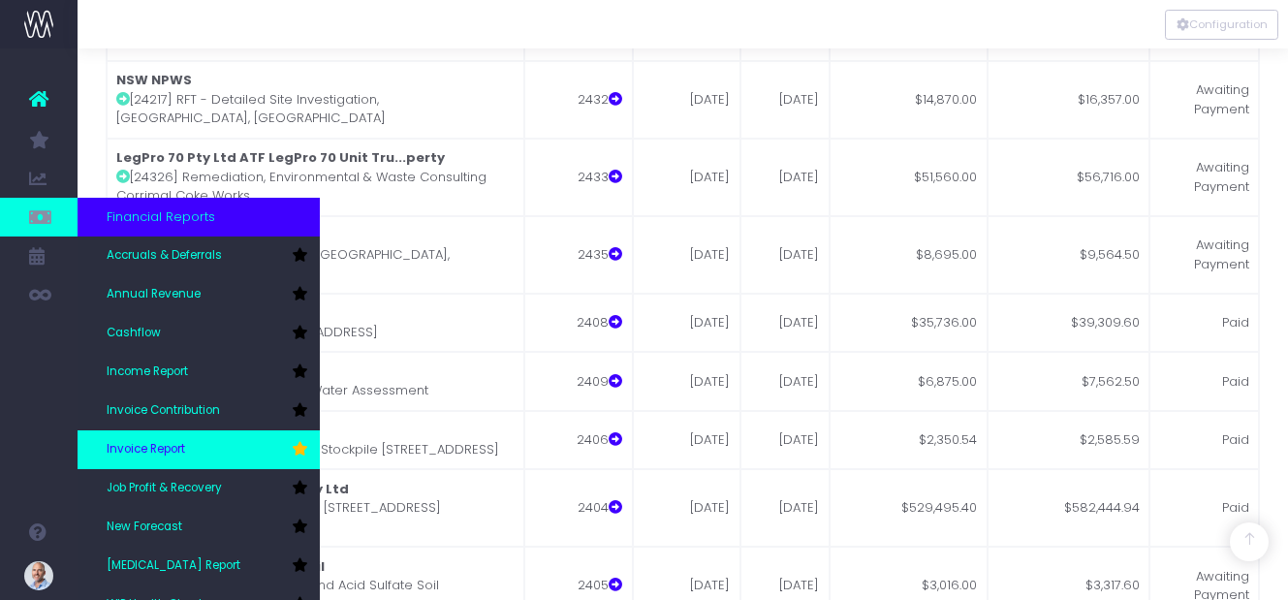
click at [177, 447] on span "Invoice Report" at bounding box center [146, 449] width 79 height 17
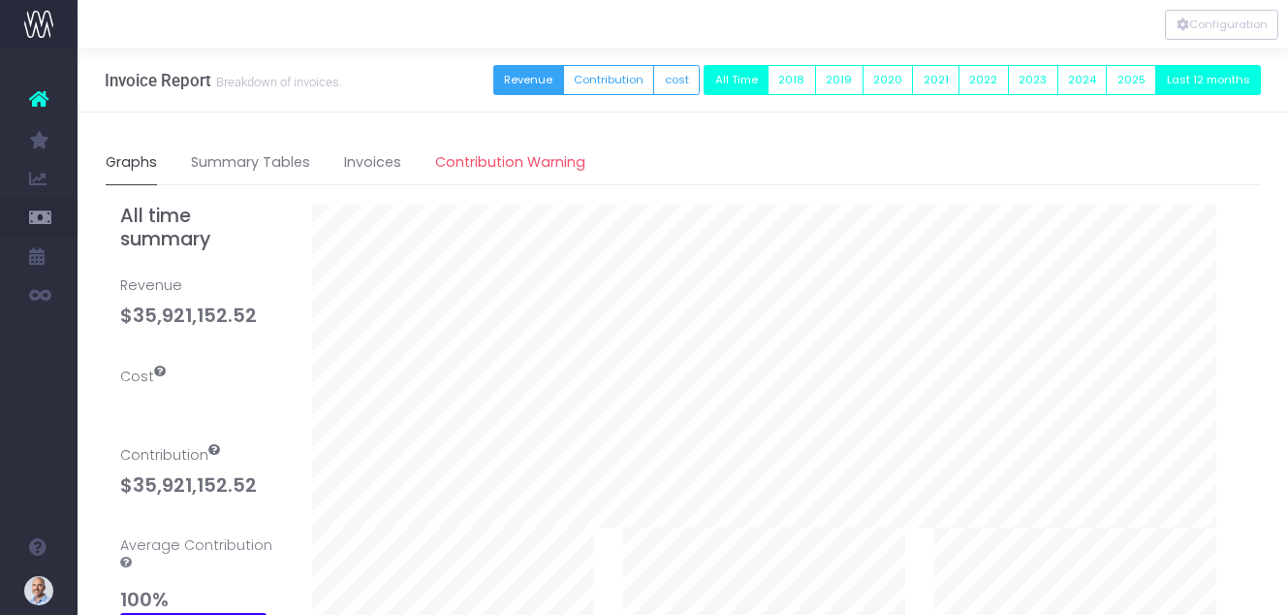
click at [1172, 80] on button "Last 12 months" at bounding box center [1208, 80] width 106 height 30
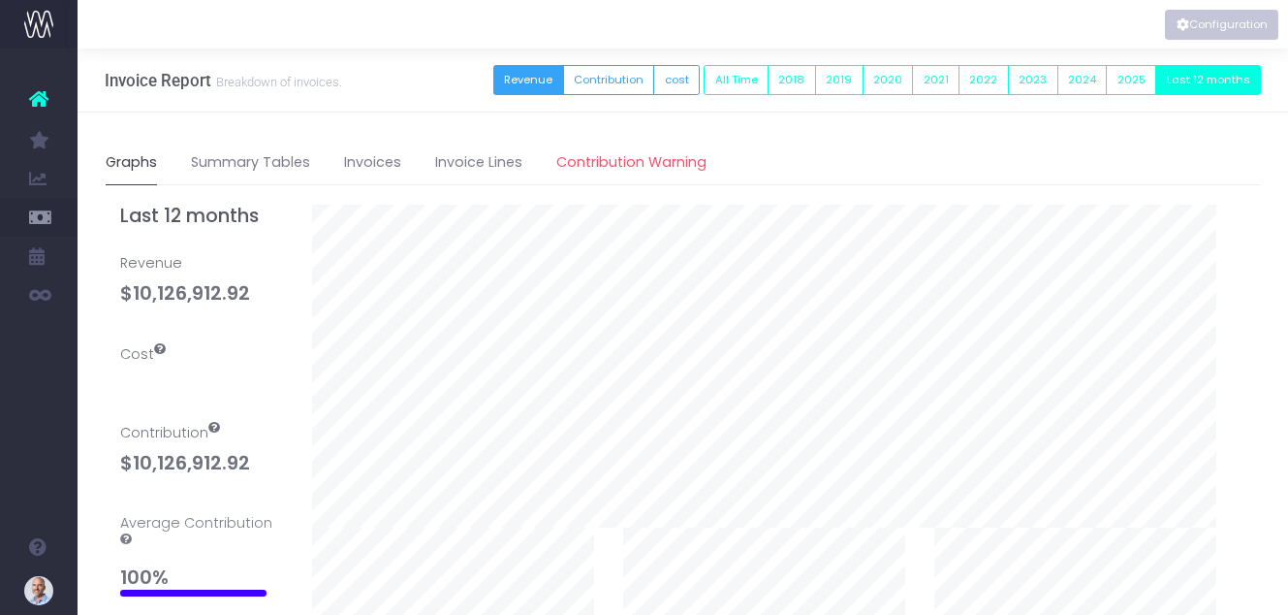
click at [1221, 33] on button "Configuration" at bounding box center [1221, 25] width 113 height 30
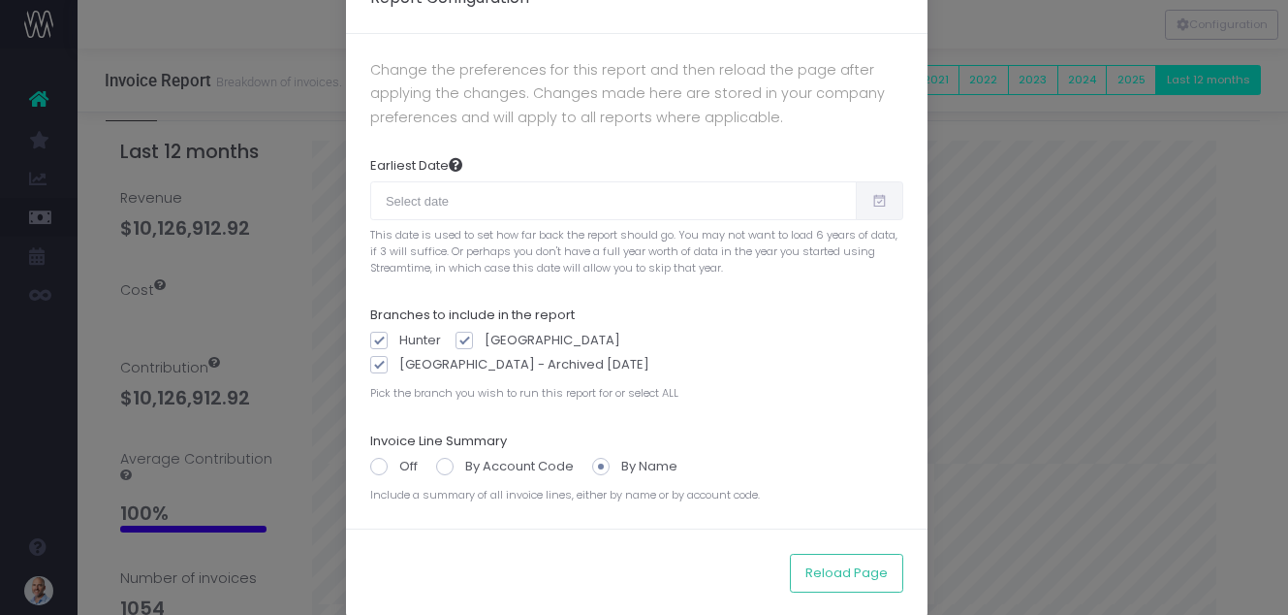
scroll to position [97, 0]
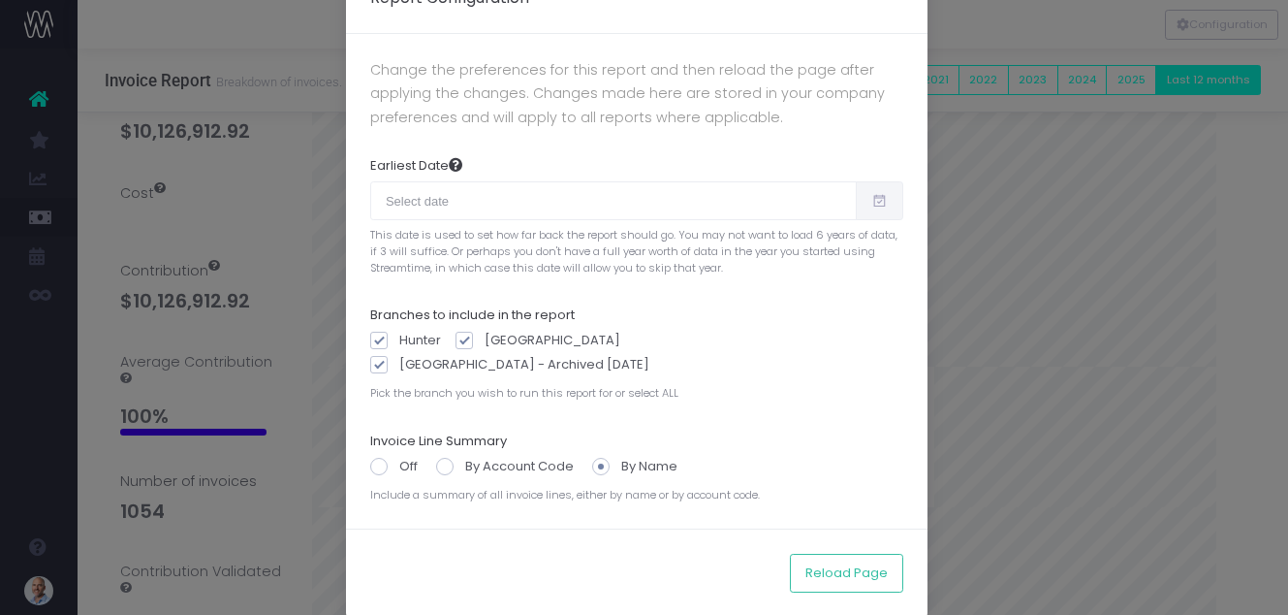
click at [871, 201] on icon at bounding box center [879, 201] width 16 height 0
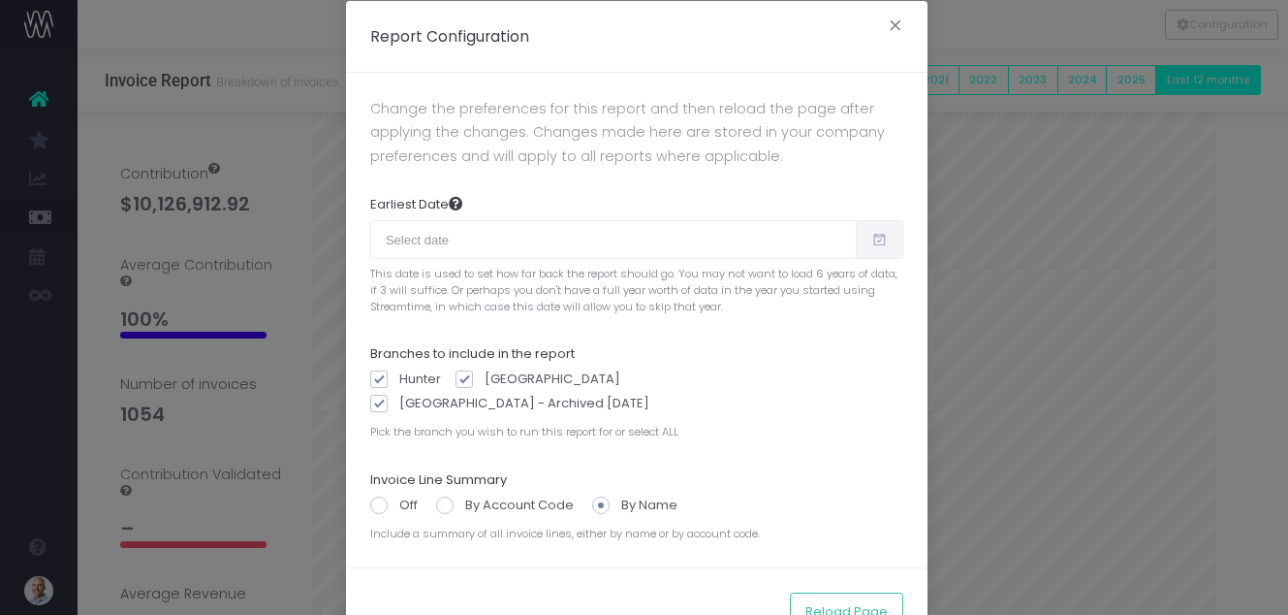
scroll to position [0, 0]
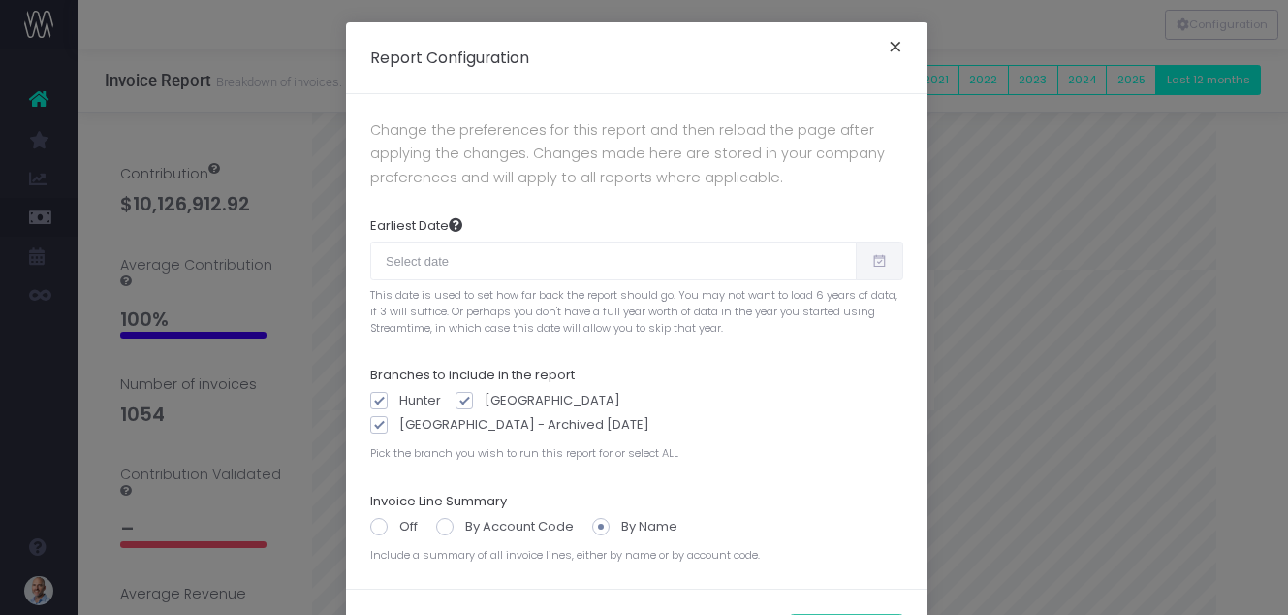
click at [899, 46] on button "×" at bounding box center [895, 49] width 41 height 31
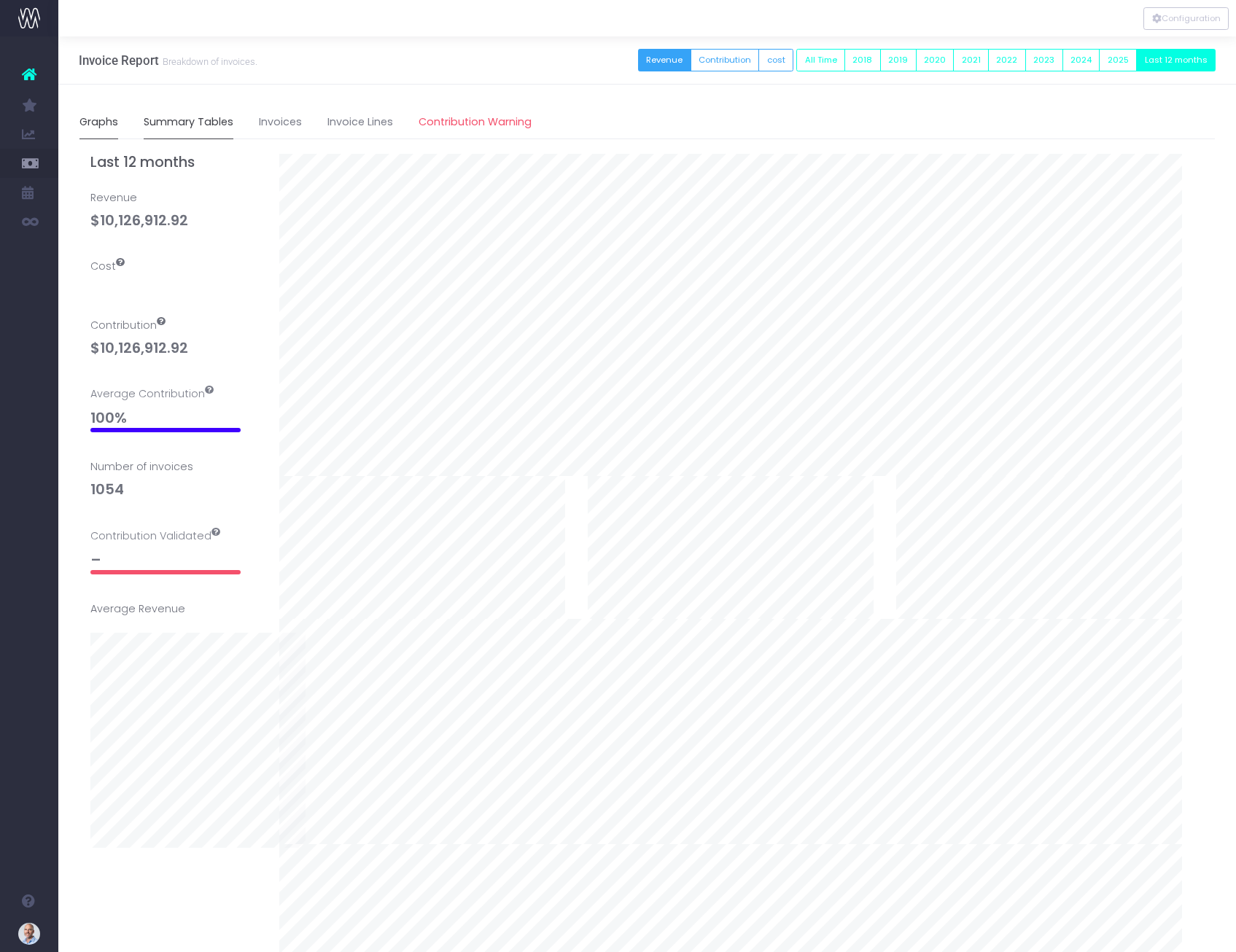
click at [190, 129] on link "Summary Tables" at bounding box center [188, 123] width 90 height 34
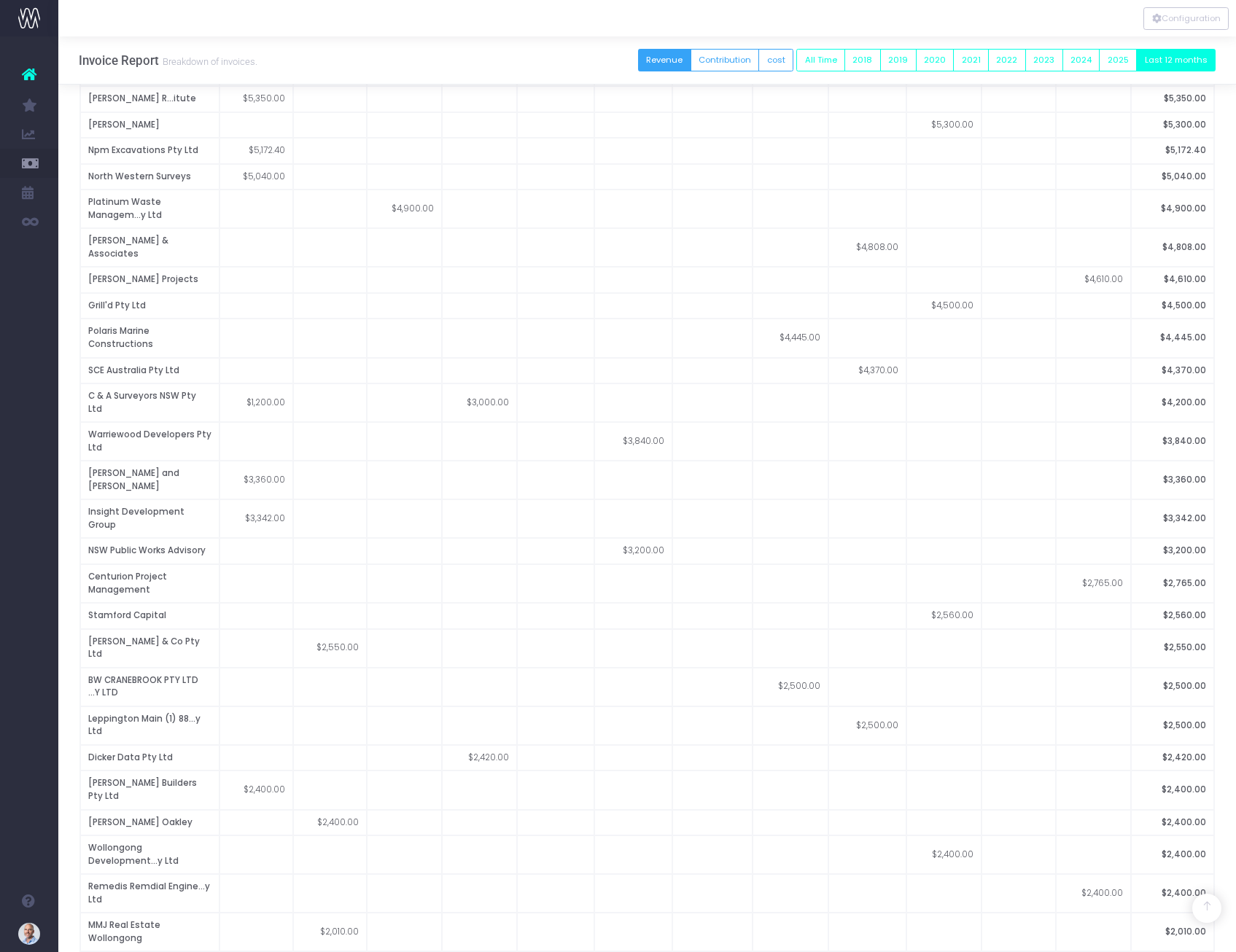
scroll to position [6411, 0]
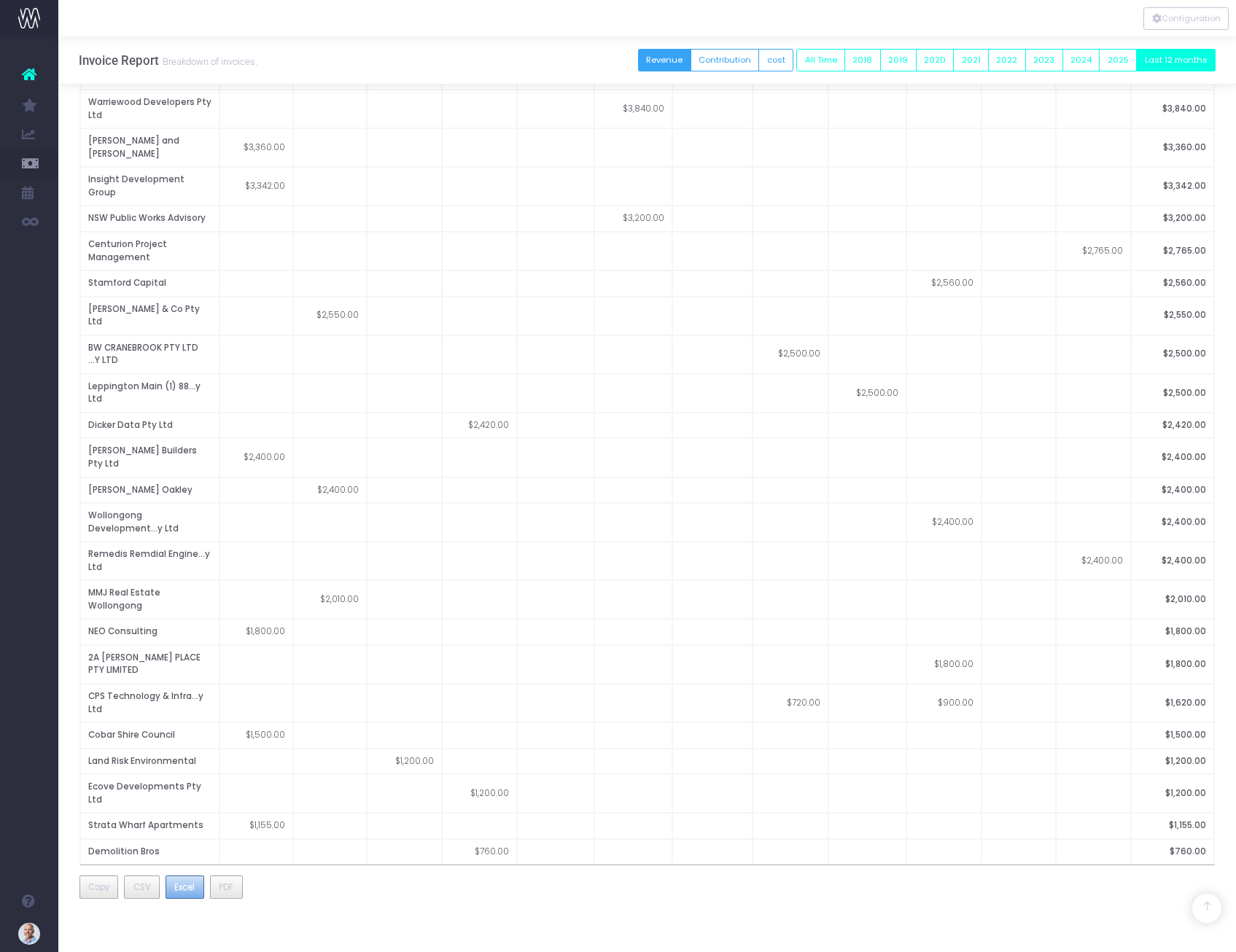
click at [181, 462] on span "Excel" at bounding box center [184, 887] width 20 height 13
click at [810, 271] on td at bounding box center [790, 250] width 76 height 38
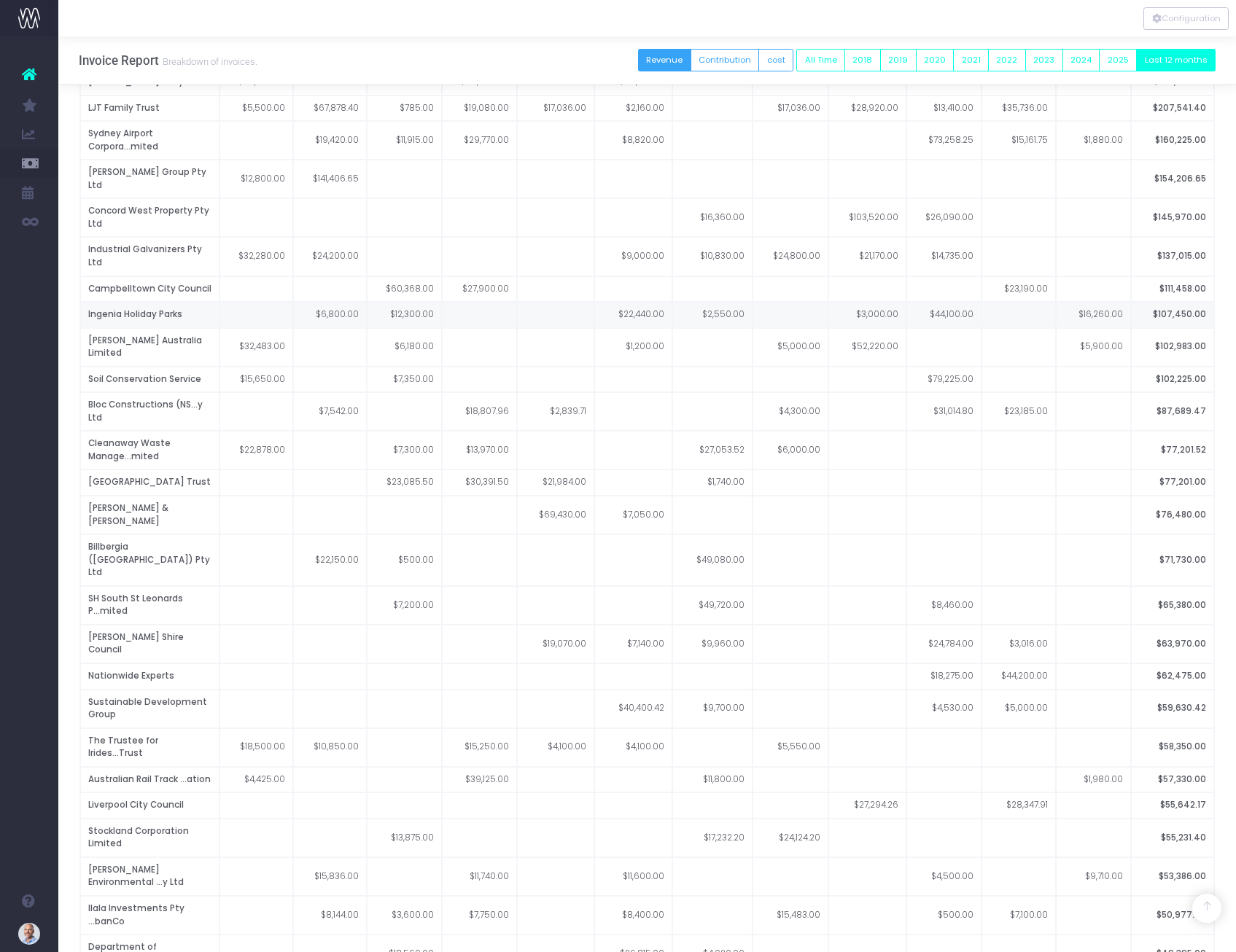
scroll to position [2621, 0]
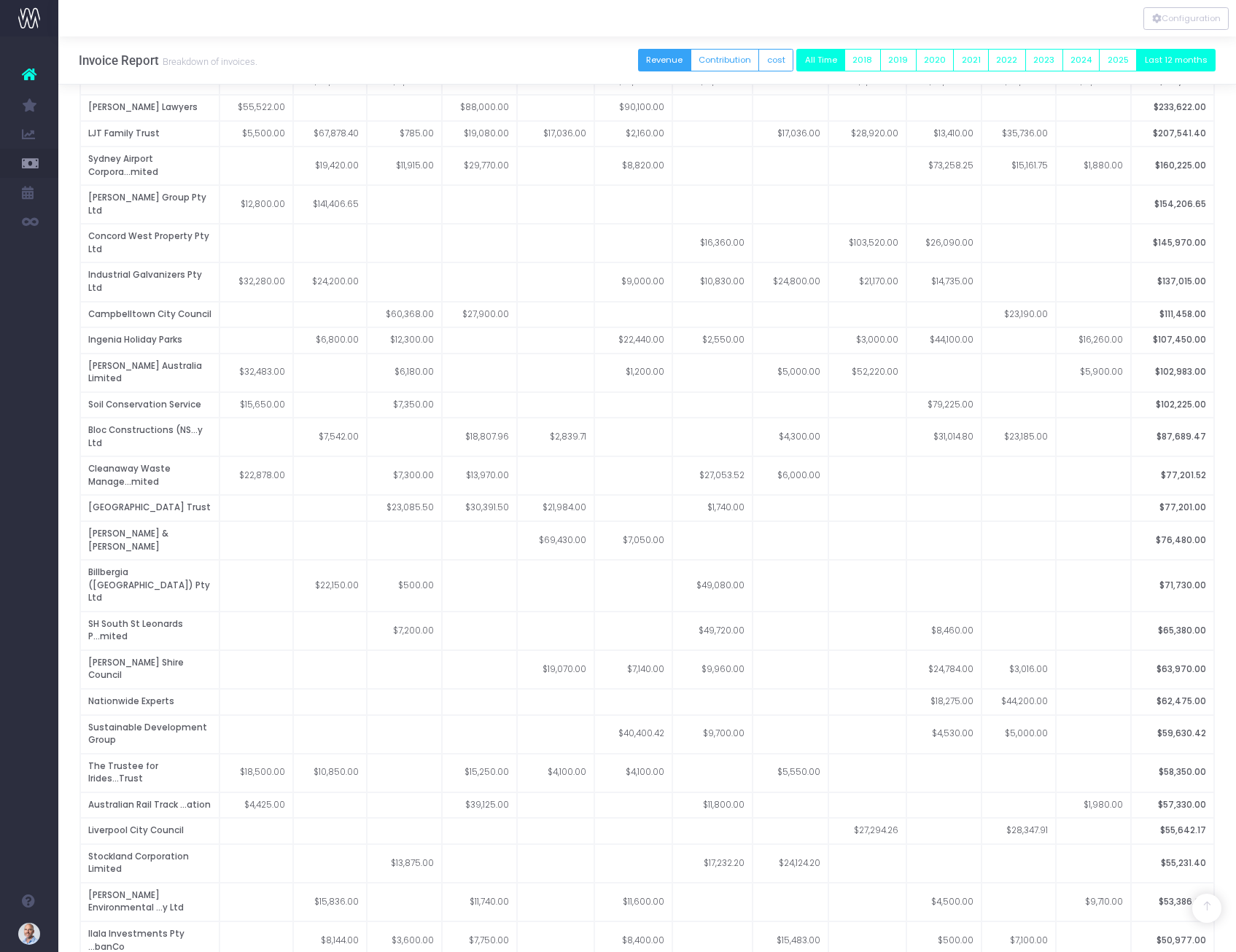
click at [843, 62] on button "All Time" at bounding box center [820, 60] width 49 height 23
click at [979, 60] on button "2025" at bounding box center [1118, 60] width 38 height 23
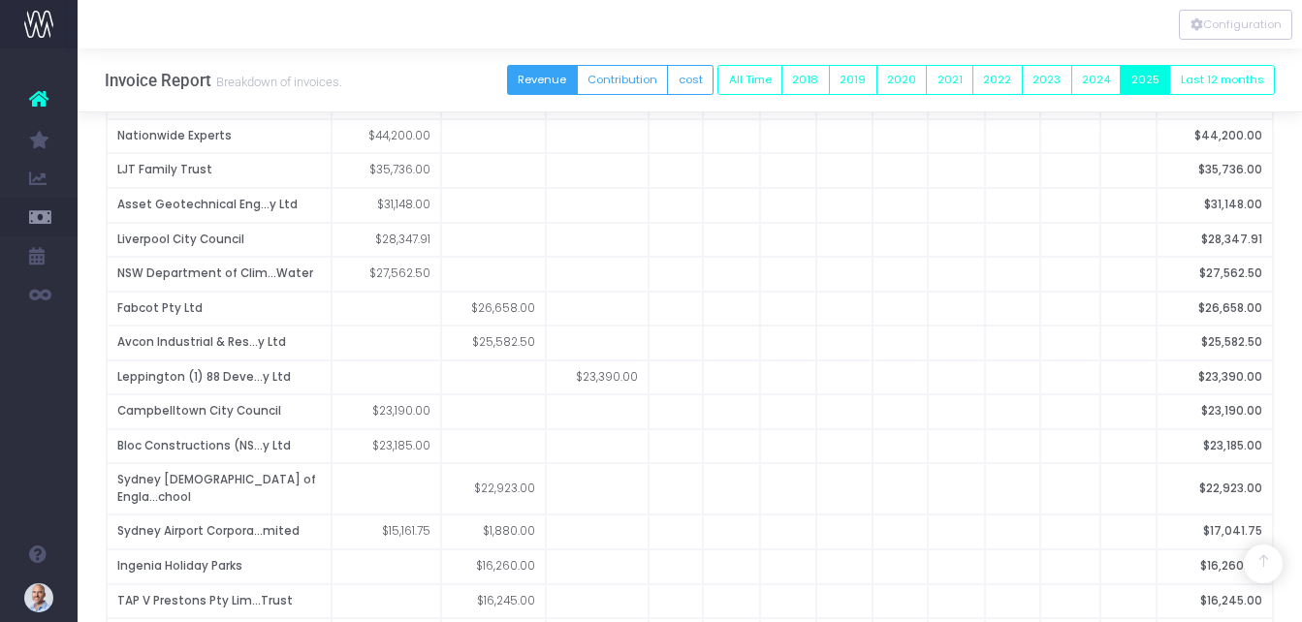
scroll to position [3108, 0]
